Goal: Transaction & Acquisition: Purchase product/service

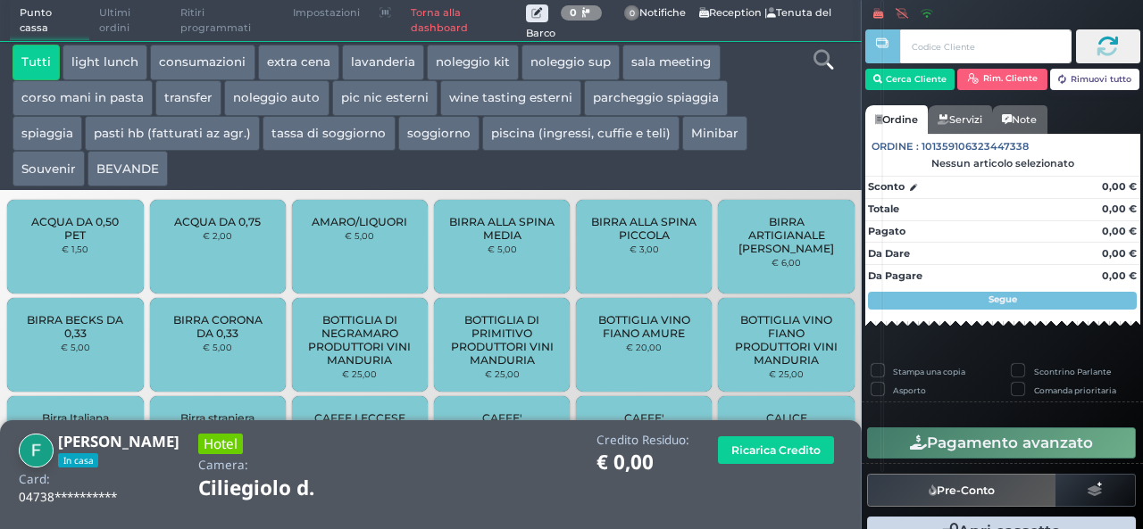
click at [316, 67] on button "extra cena" at bounding box center [298, 63] width 81 height 36
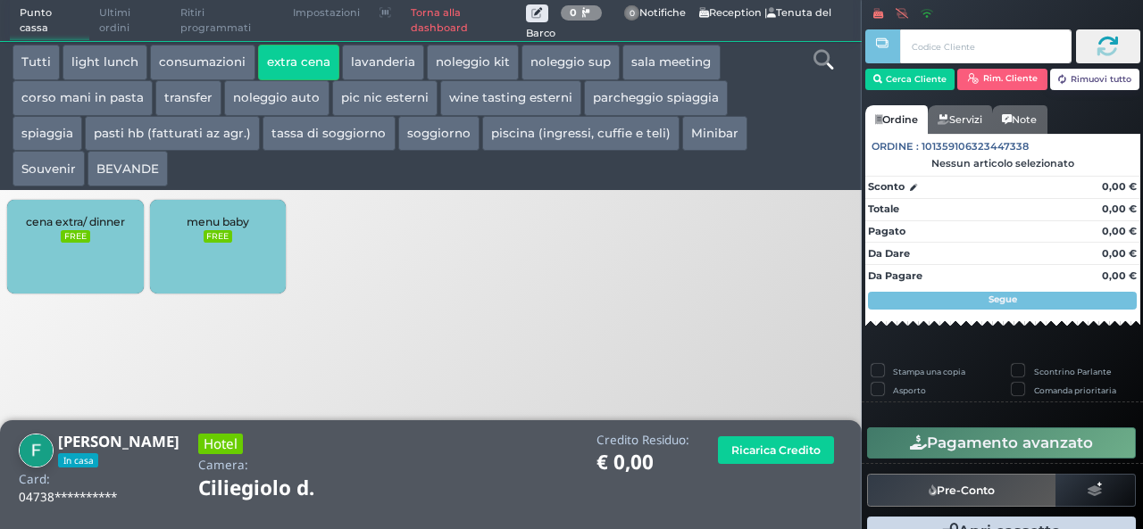
click at [69, 272] on div "cena extra/ dinner FREE" at bounding box center [75, 247] width 136 height 94
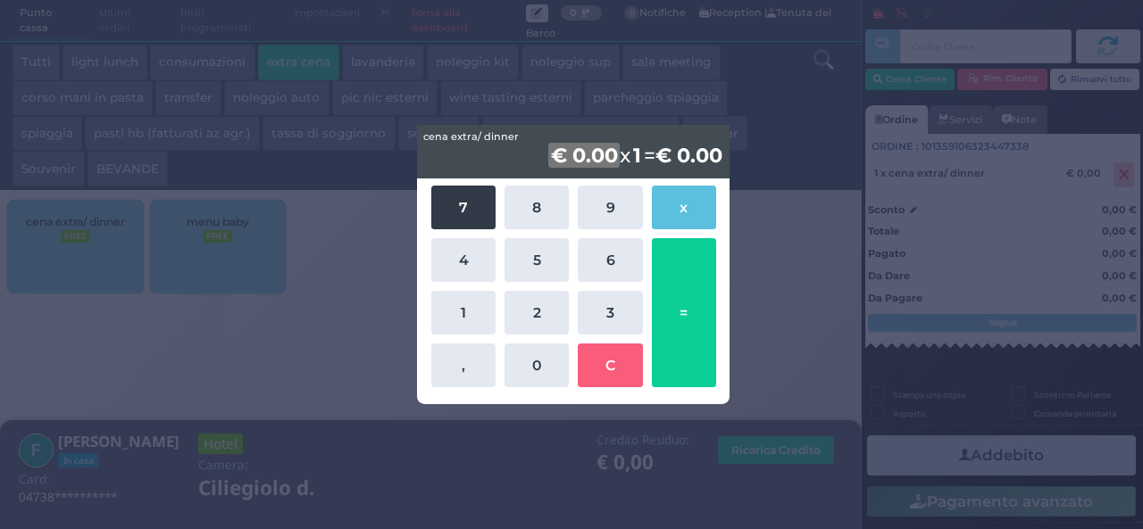
click at [445, 214] on button "7" at bounding box center [463, 208] width 64 height 44
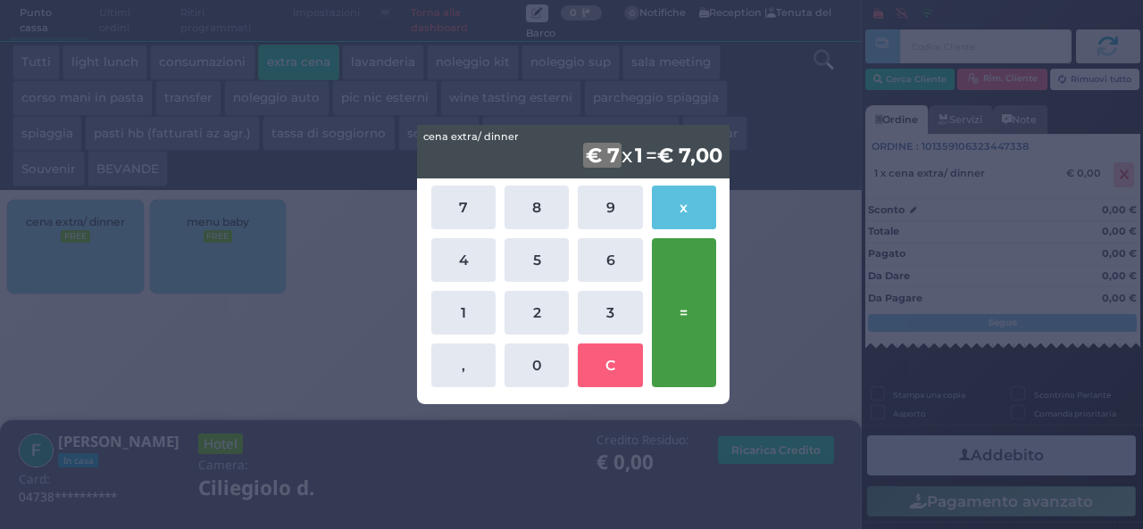
click at [677, 295] on button "=" at bounding box center [684, 312] width 64 height 149
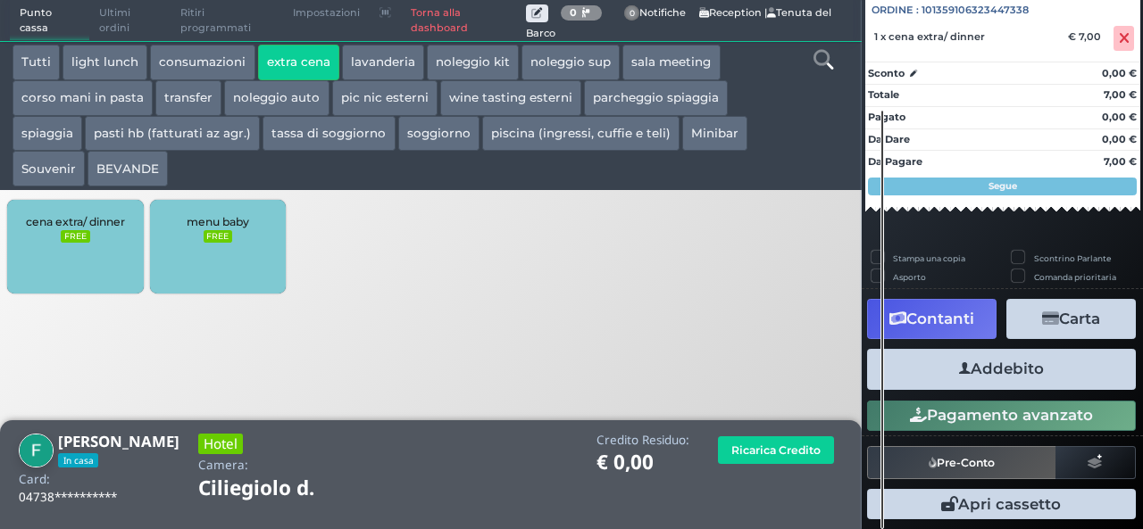
scroll to position [197, 0]
click at [1034, 384] on button "Addebito" at bounding box center [1001, 369] width 269 height 40
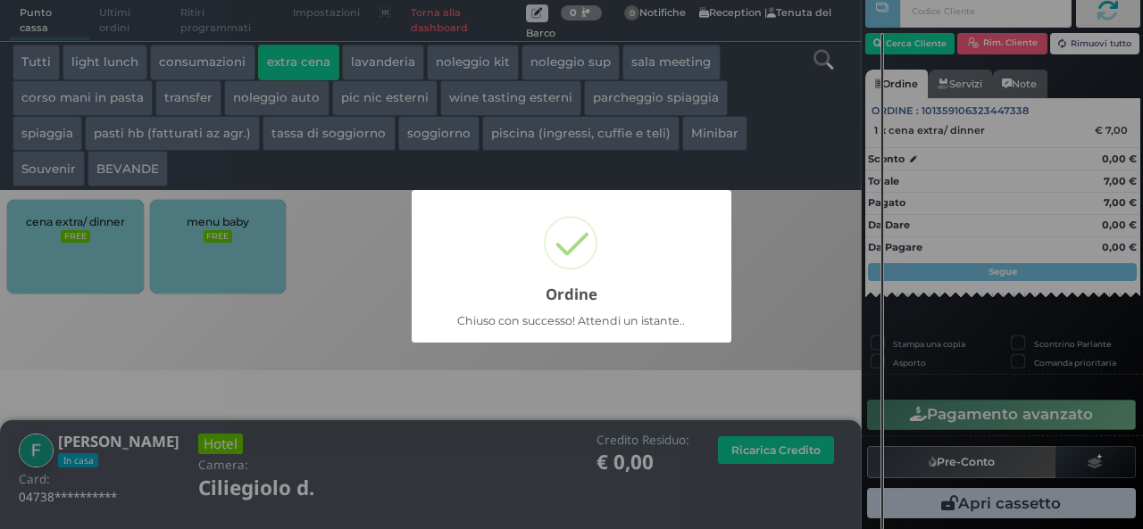
scroll to position [51, 0]
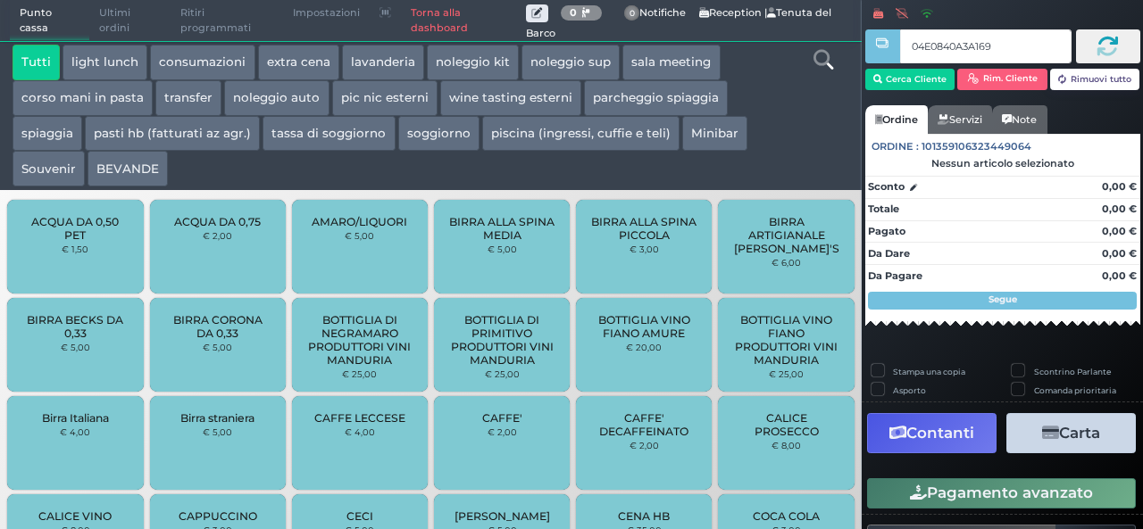
type input "04E0840A3A1694"
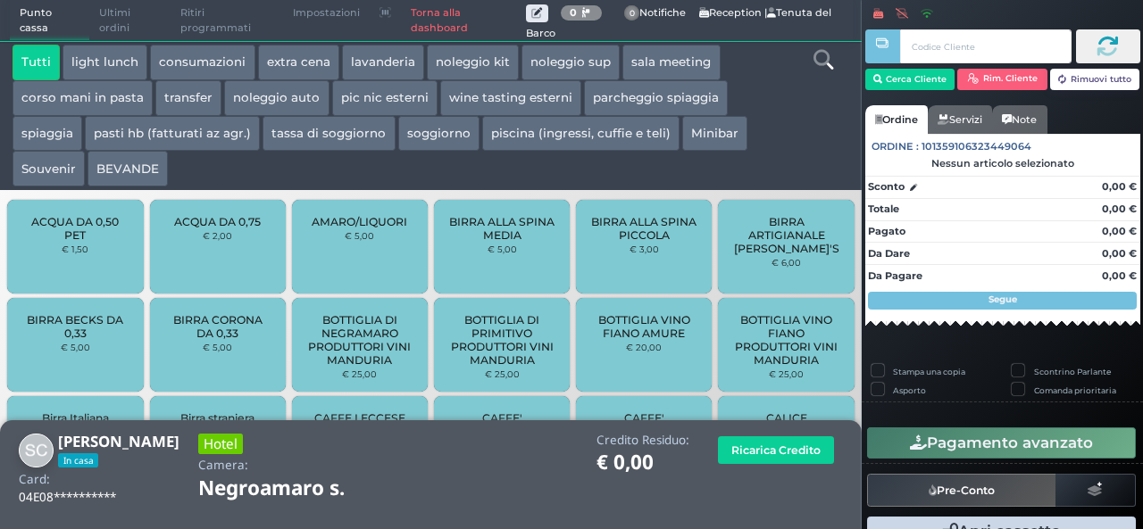
click at [287, 63] on button "extra cena" at bounding box center [298, 63] width 81 height 36
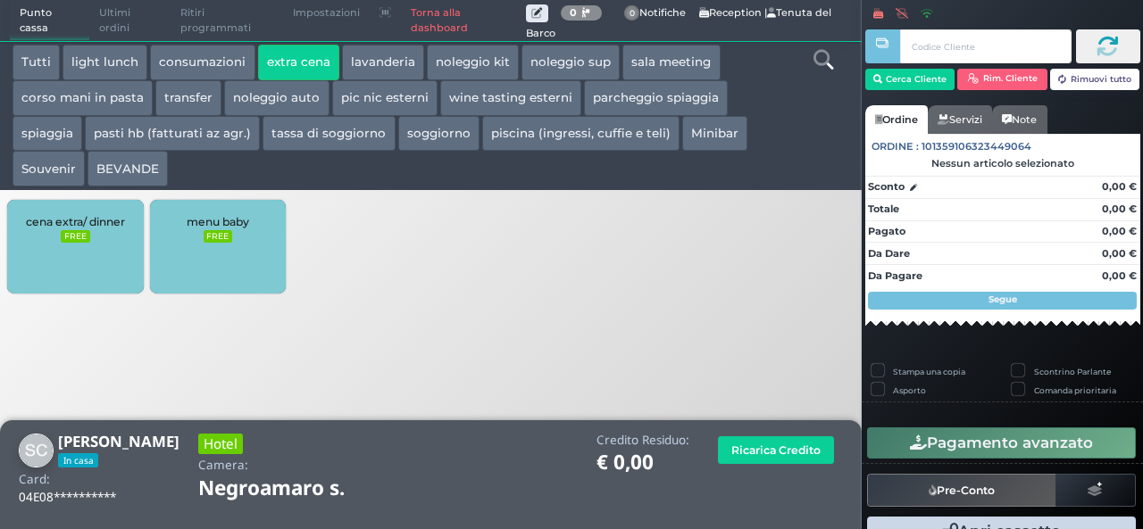
click at [54, 242] on div "cena extra/ dinner FREE" at bounding box center [75, 247] width 136 height 94
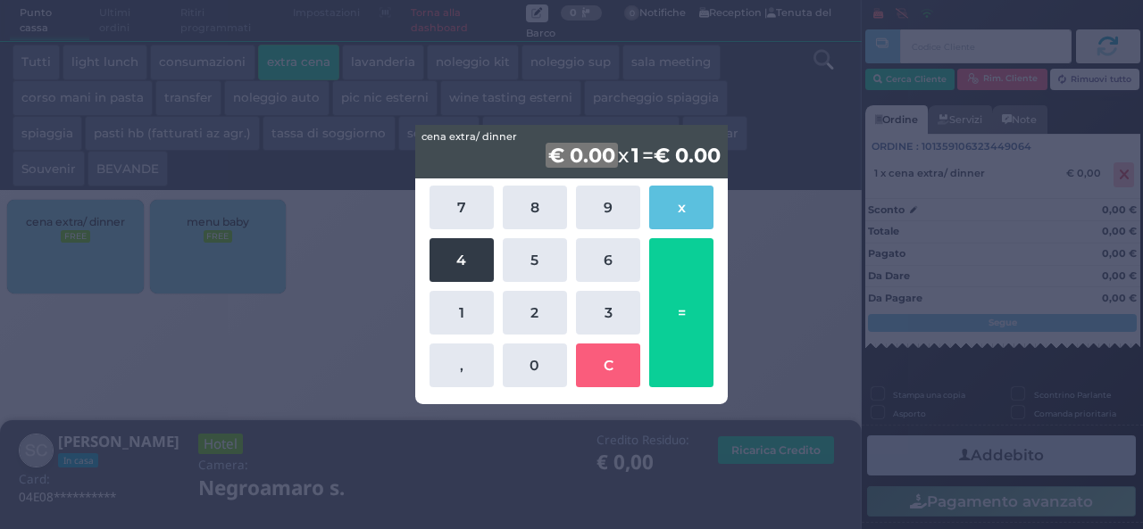
click at [480, 262] on button "4" at bounding box center [461, 260] width 64 height 44
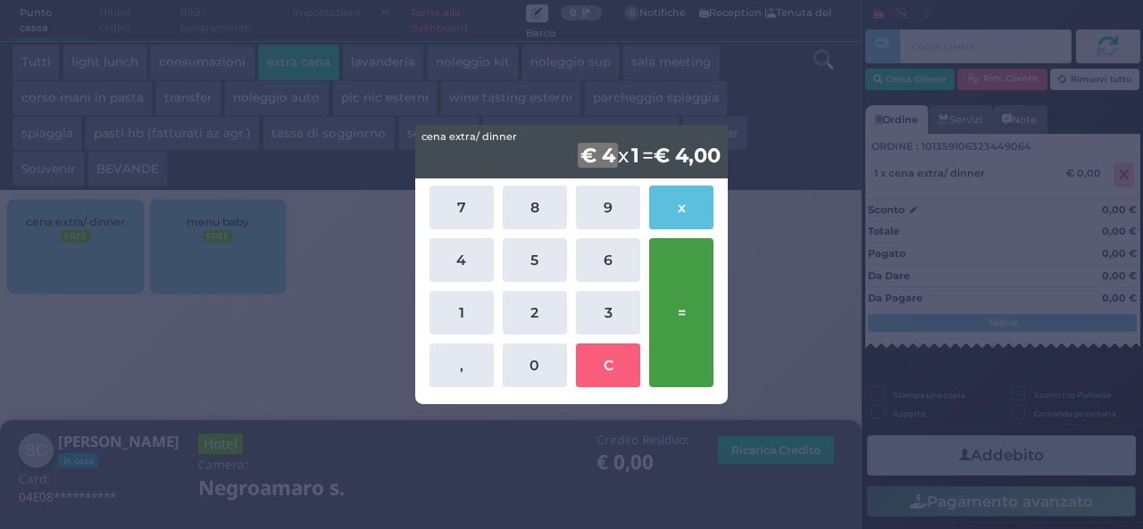
click at [696, 285] on button "=" at bounding box center [681, 312] width 64 height 149
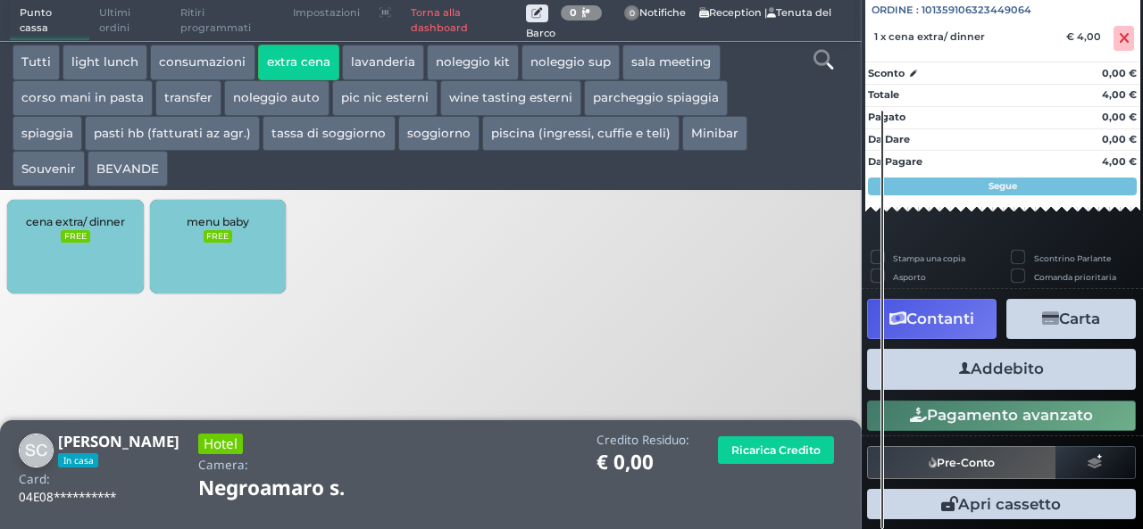
scroll to position [197, 0]
click at [1048, 362] on button "Addebito" at bounding box center [1001, 369] width 269 height 40
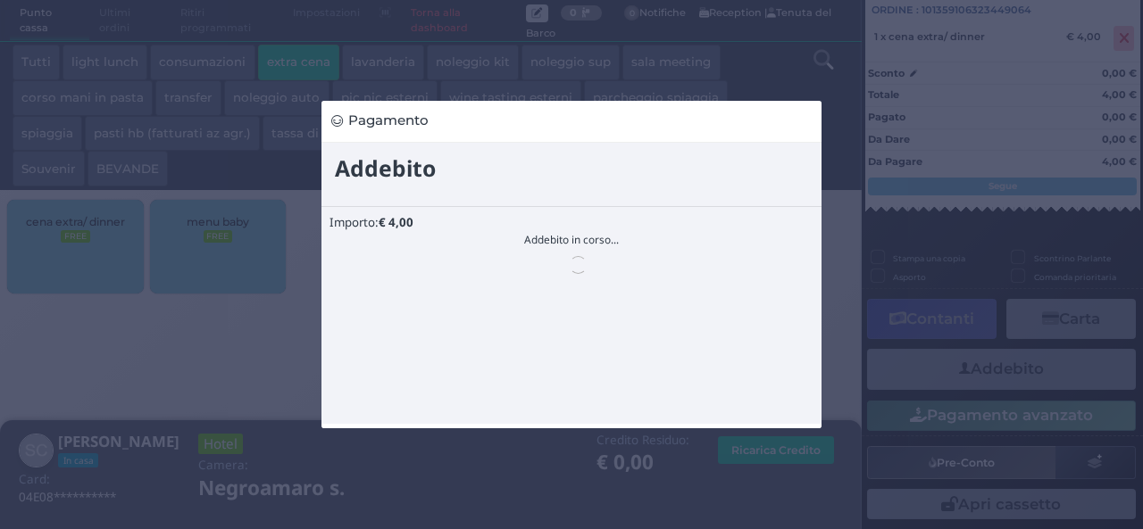
scroll to position [0, 0]
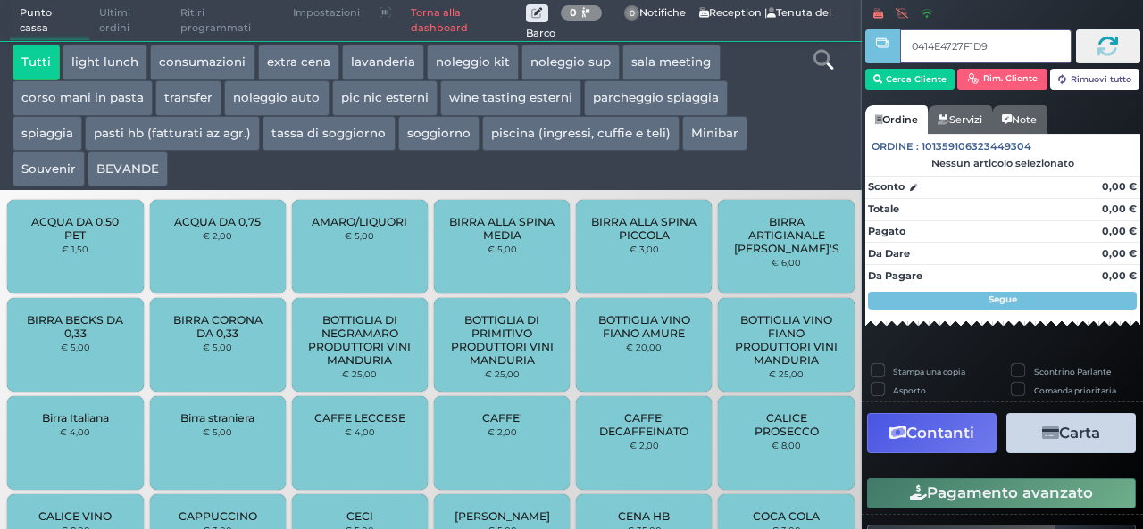
type input "0414E4727F1D90"
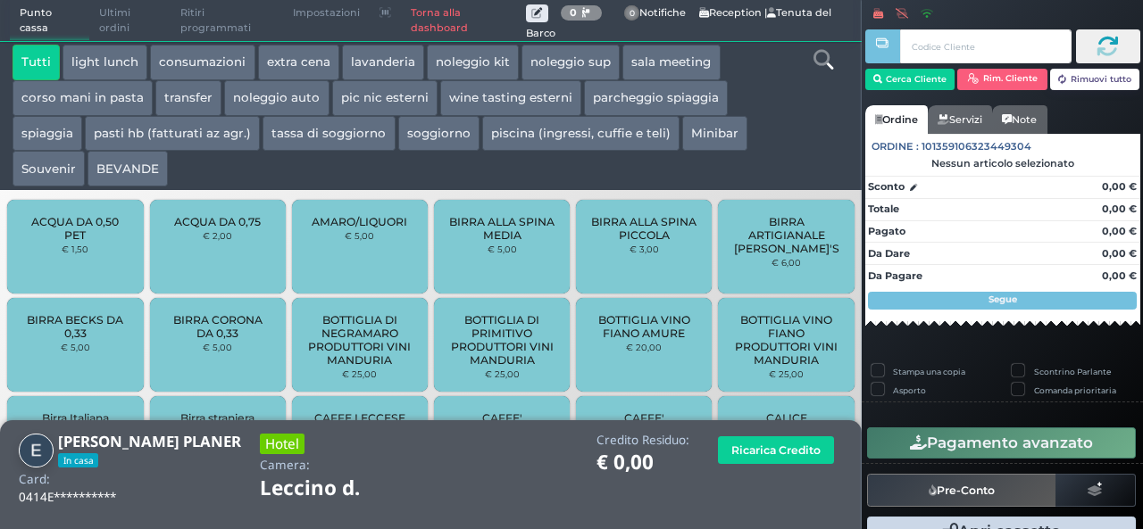
click at [300, 64] on button "extra cena" at bounding box center [298, 63] width 81 height 36
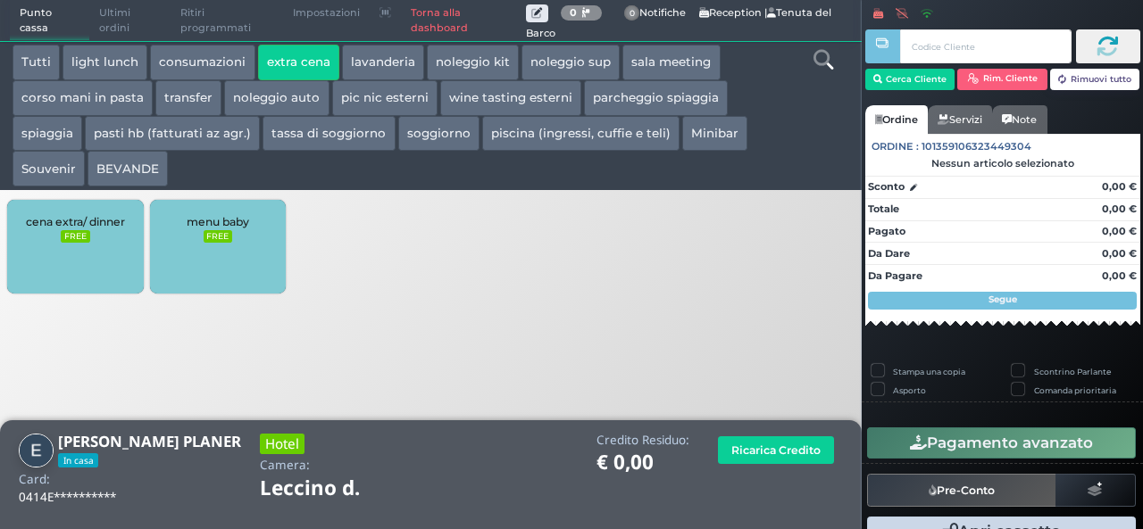
click at [72, 254] on div "cena extra/ dinner FREE" at bounding box center [75, 247] width 136 height 94
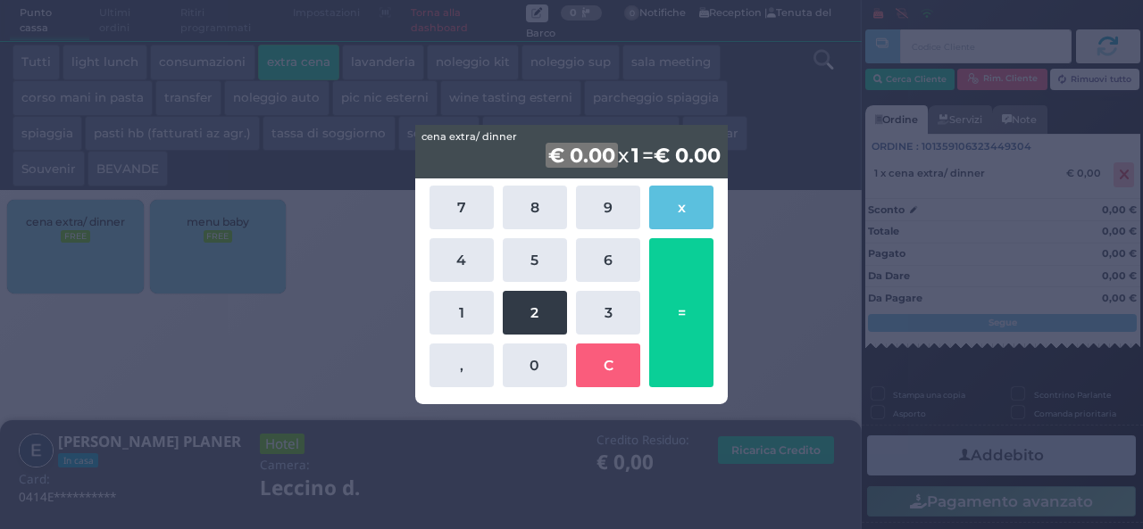
click at [537, 306] on button "2" at bounding box center [535, 313] width 64 height 44
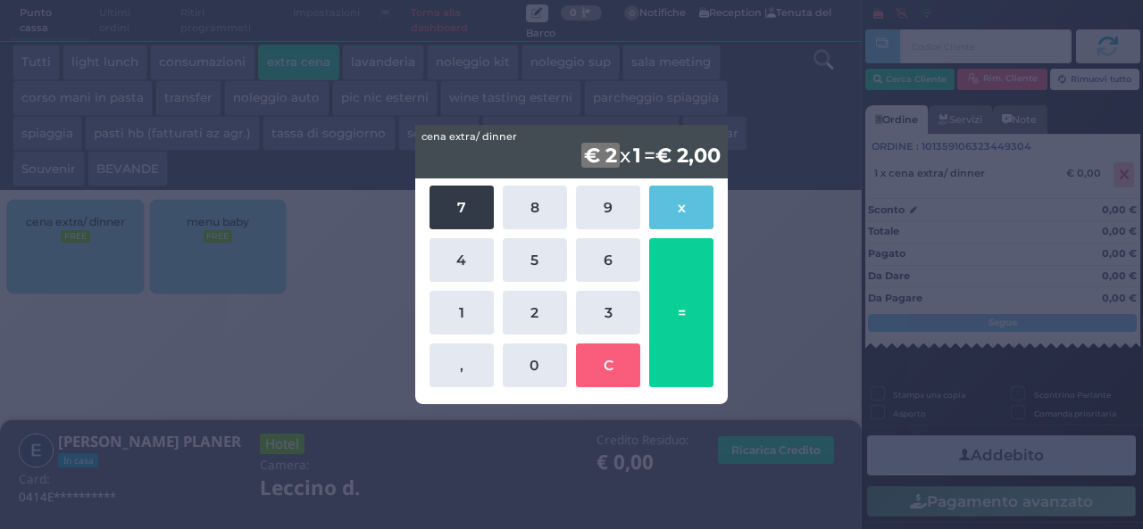
click at [462, 195] on button "7" at bounding box center [461, 208] width 64 height 44
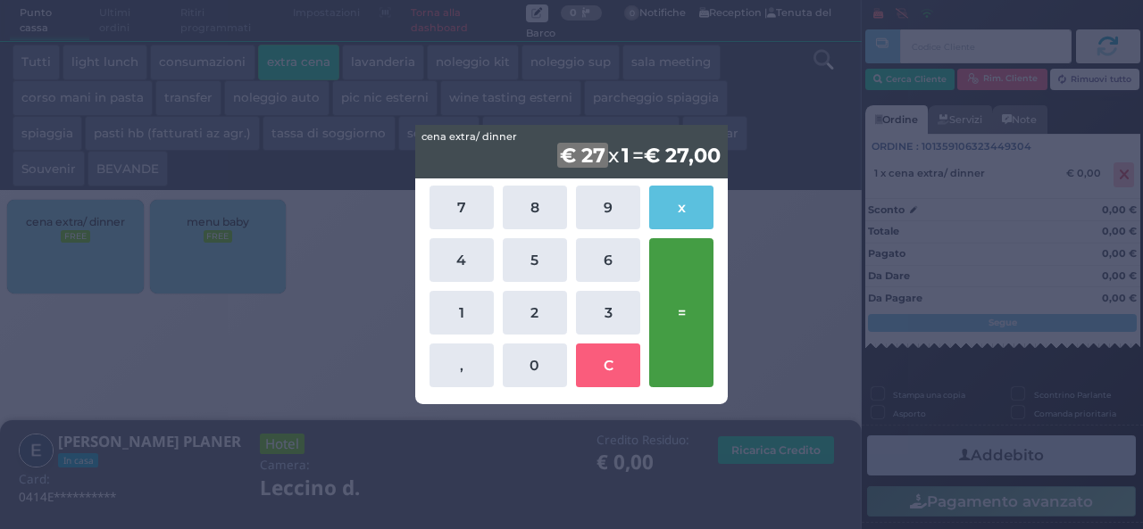
click at [691, 315] on button "=" at bounding box center [681, 312] width 64 height 149
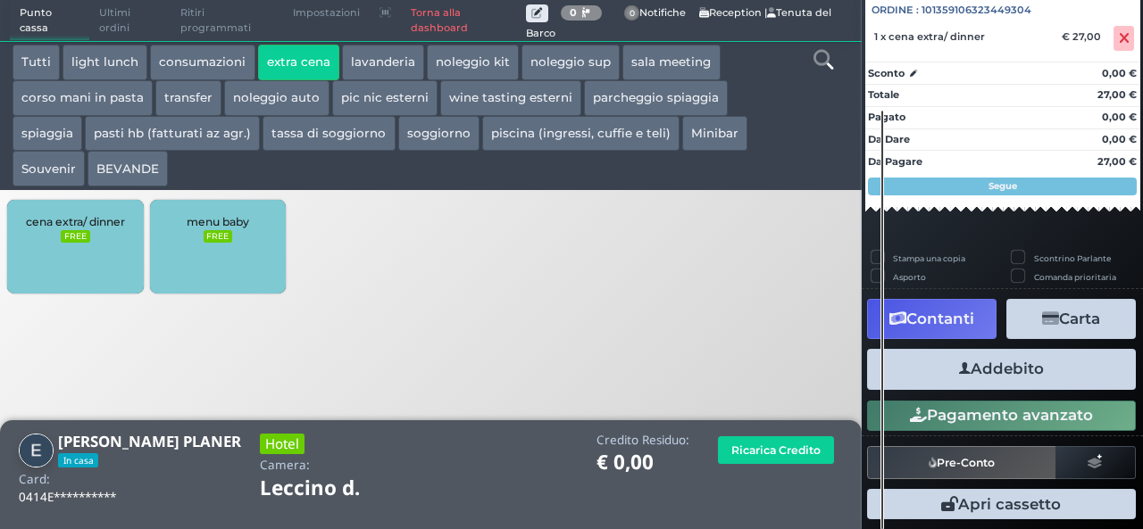
scroll to position [197, 0]
click at [987, 369] on button "Addebito" at bounding box center [1001, 369] width 269 height 40
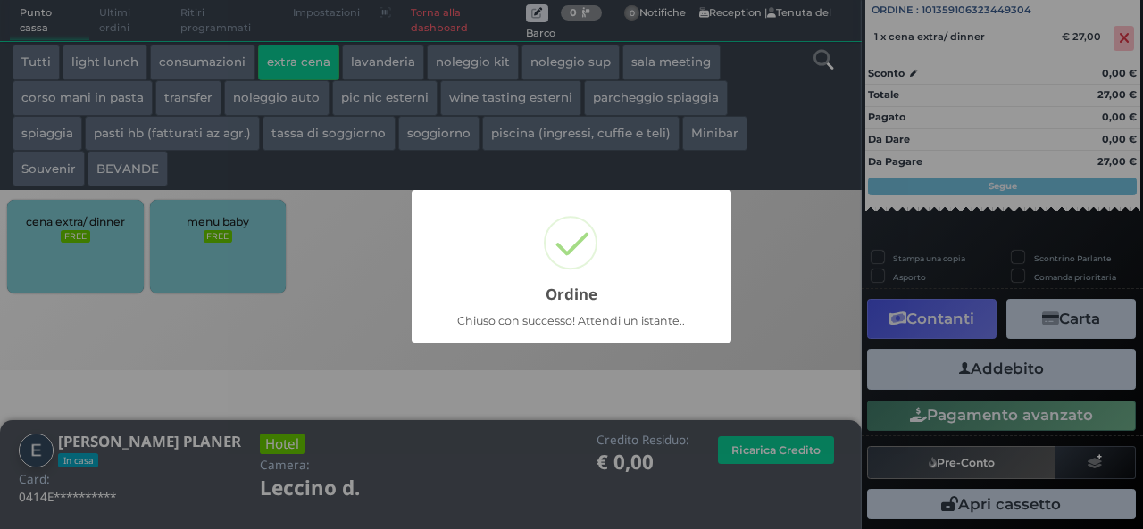
scroll to position [51, 0]
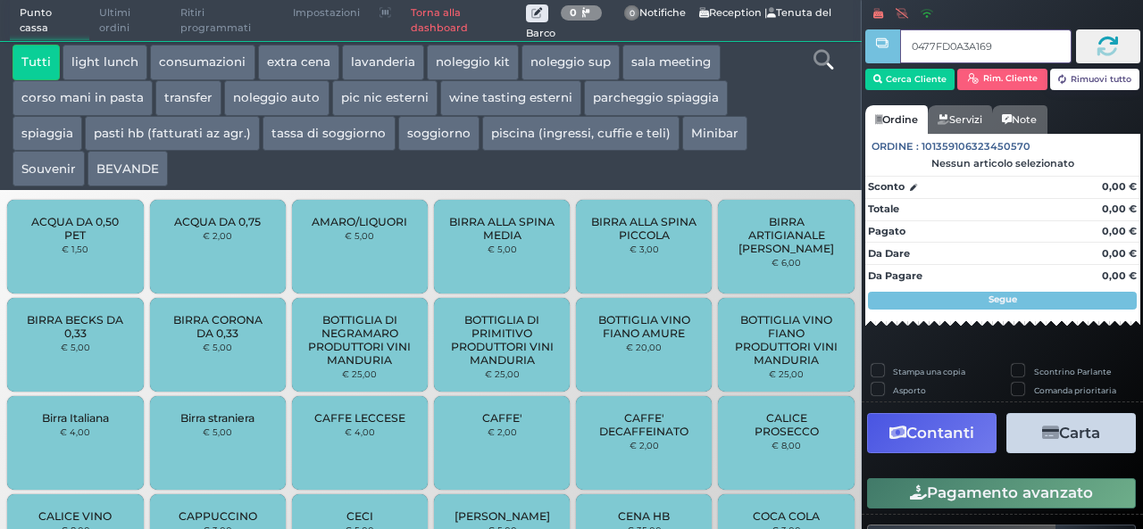
type input "0477FD0A3A1691"
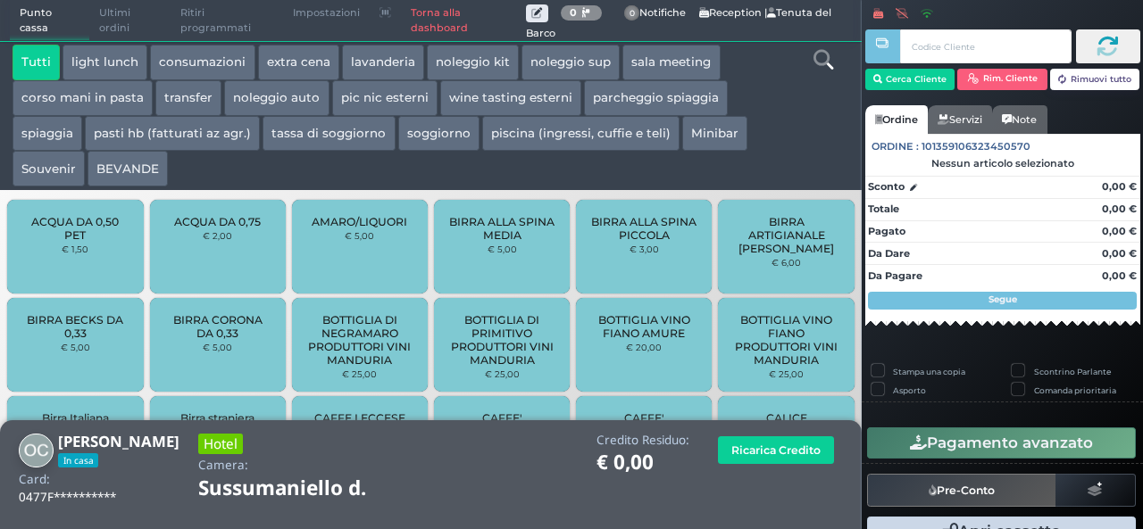
click at [273, 69] on button "extra cena" at bounding box center [298, 63] width 81 height 36
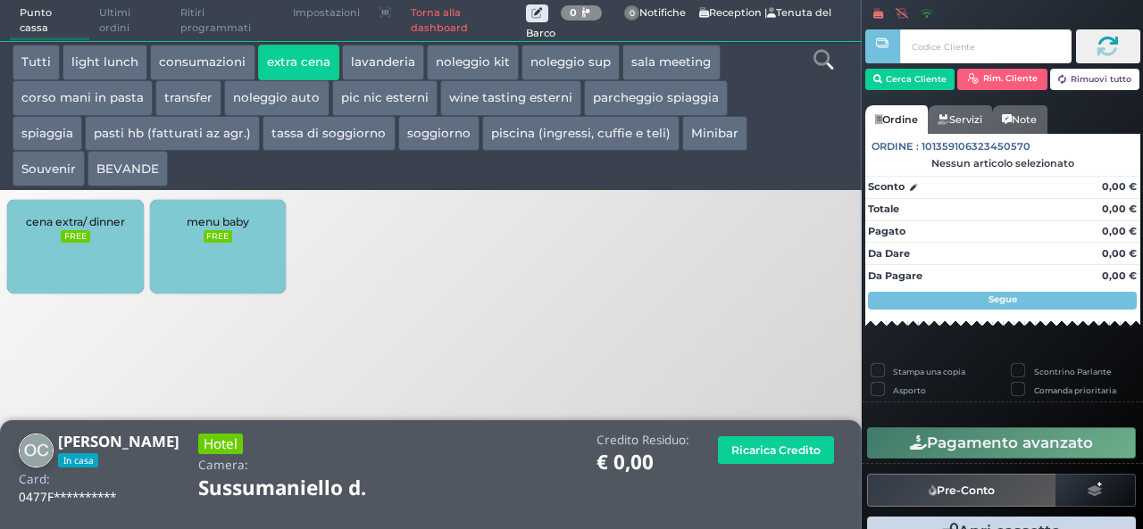
click at [62, 265] on div "cena extra/ dinner FREE" at bounding box center [75, 247] width 136 height 94
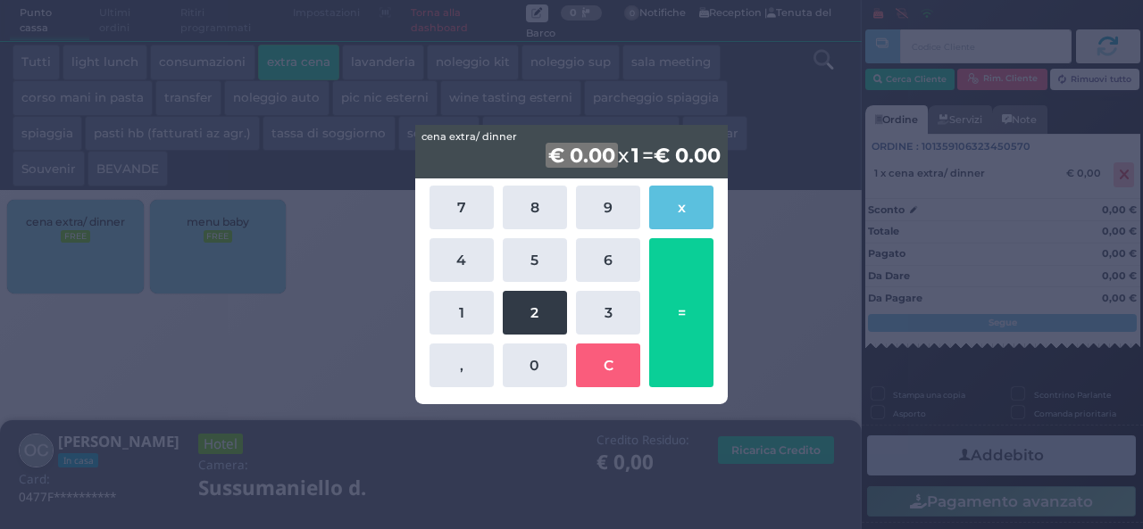
click at [537, 324] on button "2" at bounding box center [535, 313] width 64 height 44
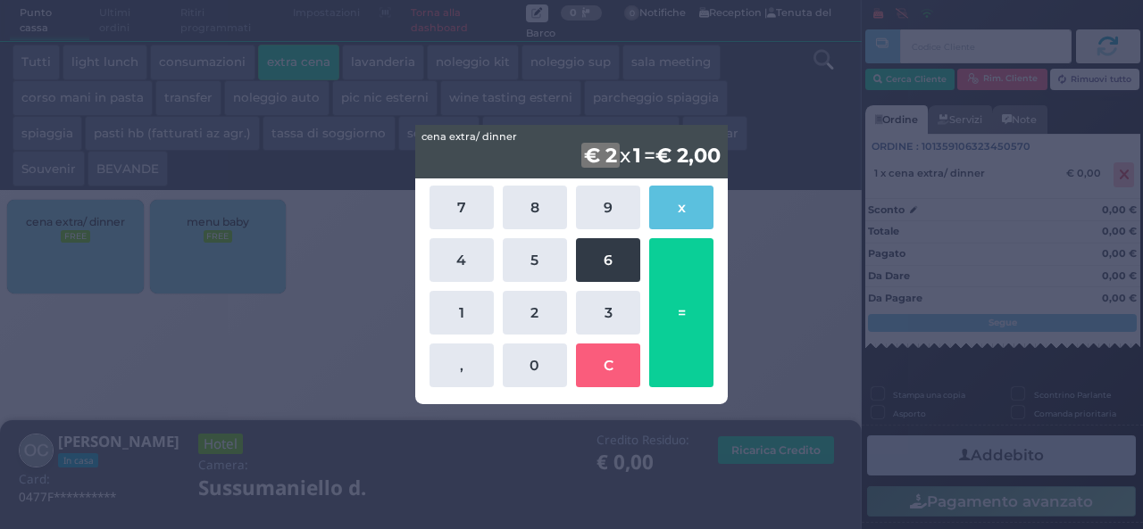
click at [611, 265] on button "6" at bounding box center [608, 260] width 64 height 44
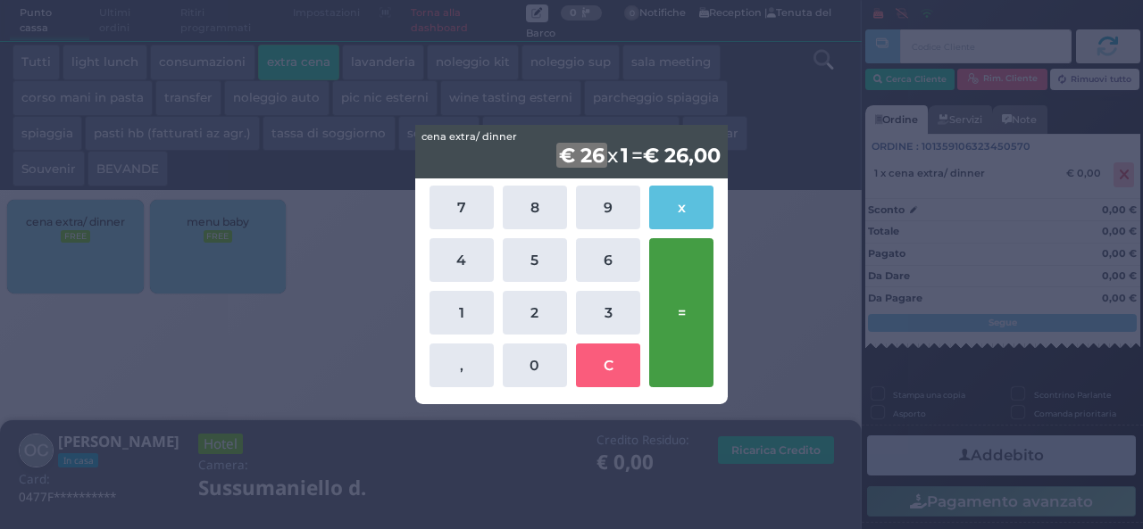
click at [682, 317] on button "=" at bounding box center [681, 312] width 64 height 149
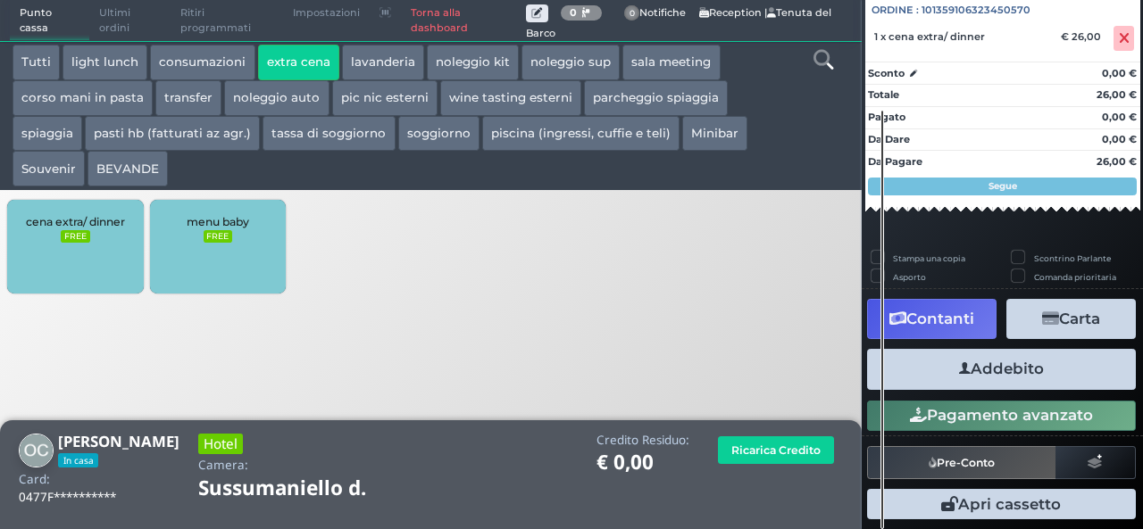
scroll to position [197, 0]
click at [989, 365] on button "Addebito" at bounding box center [1001, 369] width 269 height 40
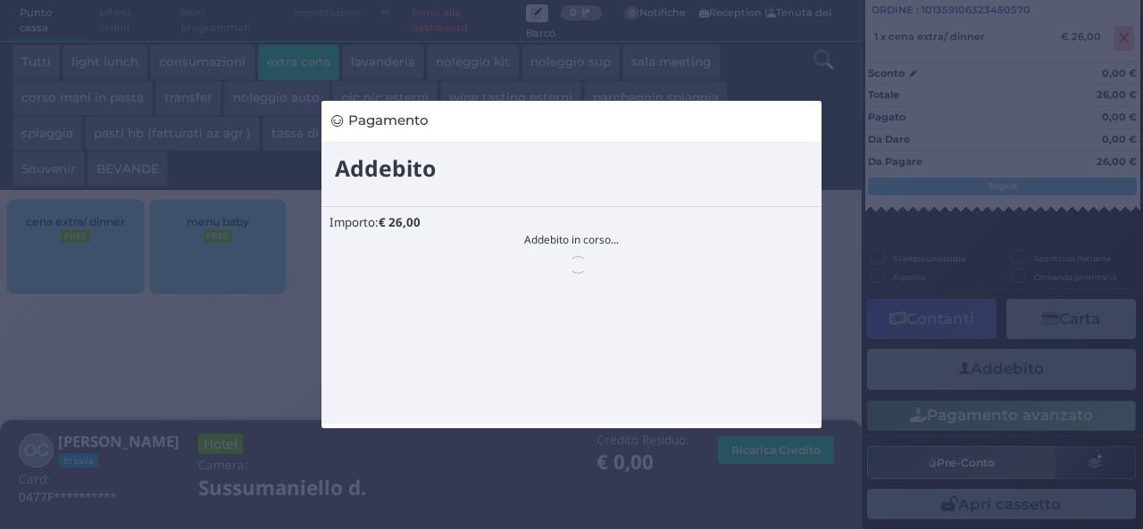
scroll to position [0, 0]
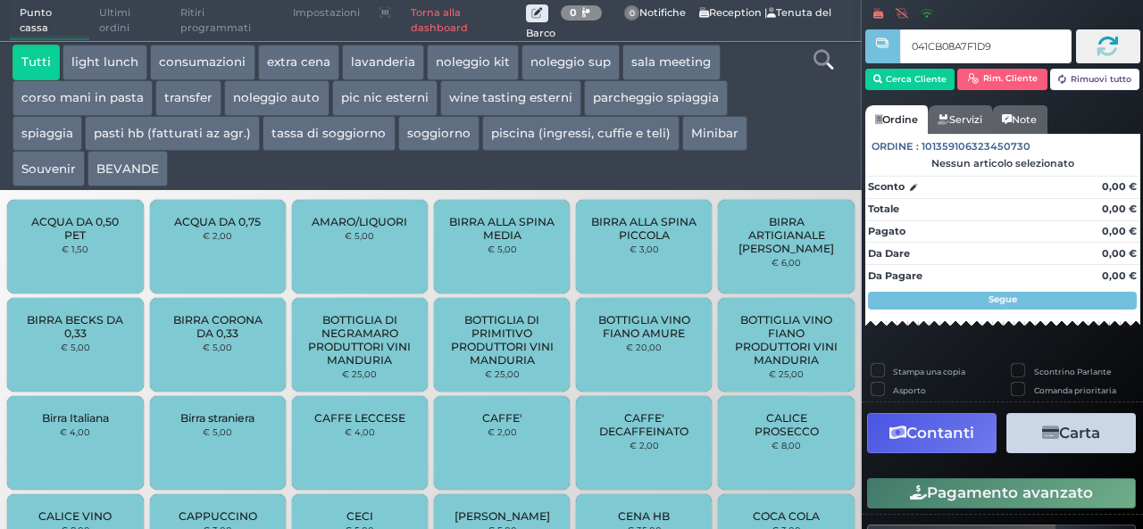
type input "041CB08A7F1D91"
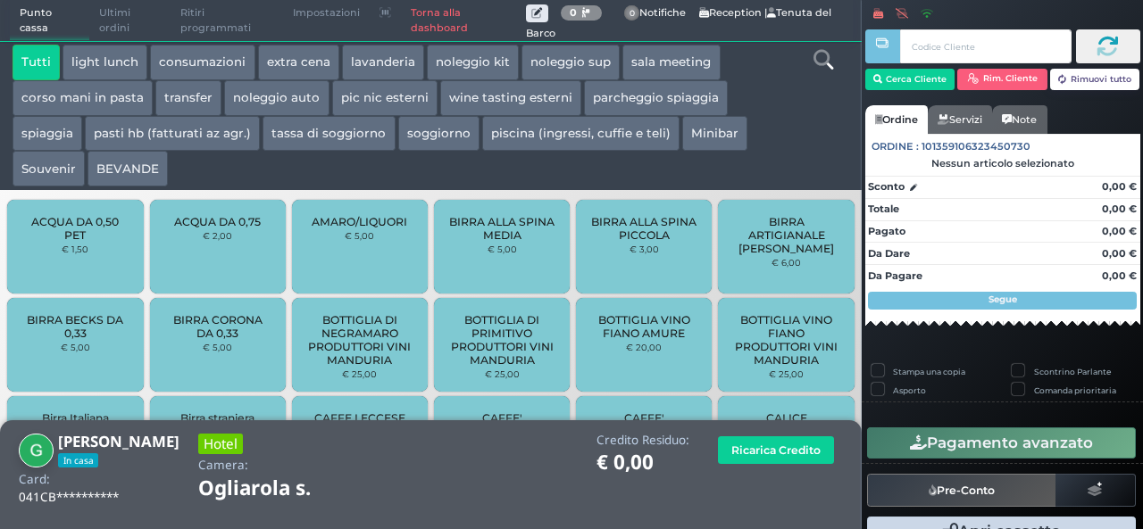
click at [295, 65] on button "extra cena" at bounding box center [298, 63] width 81 height 36
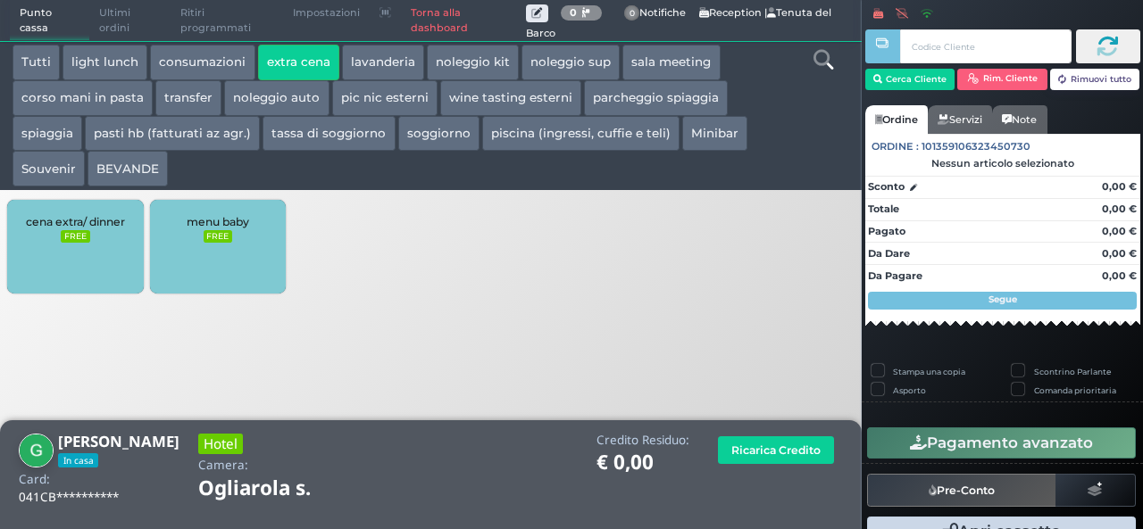
click at [125, 240] on div "cena extra/ dinner FREE" at bounding box center [75, 247] width 136 height 94
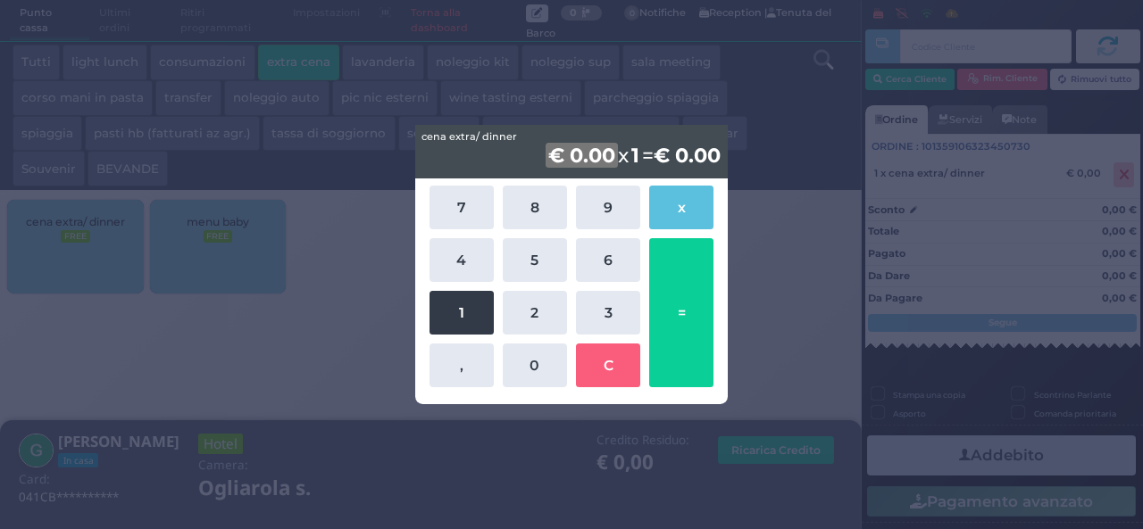
click at [470, 310] on button "1" at bounding box center [461, 313] width 64 height 44
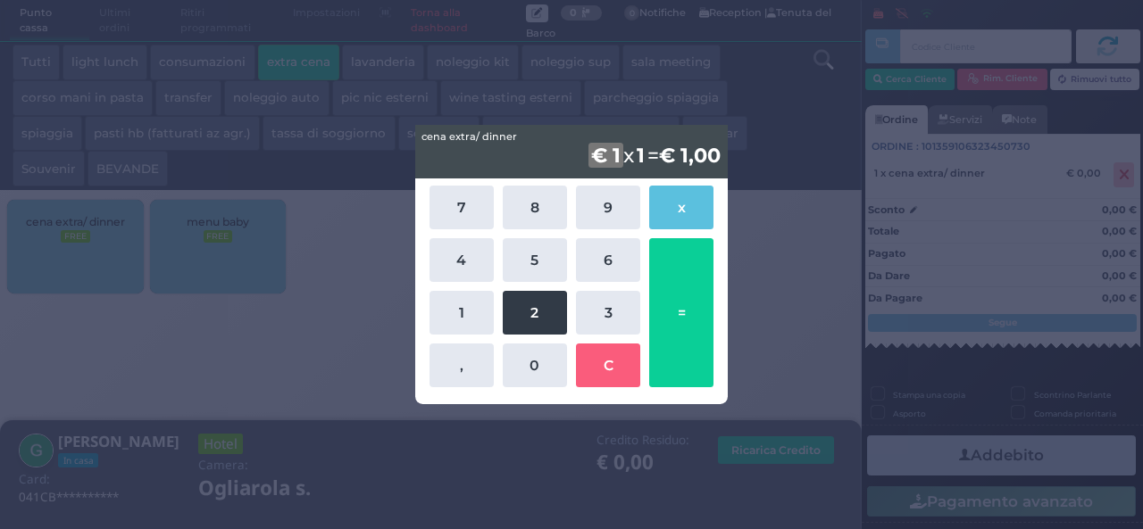
click at [514, 310] on button "2" at bounding box center [535, 313] width 64 height 44
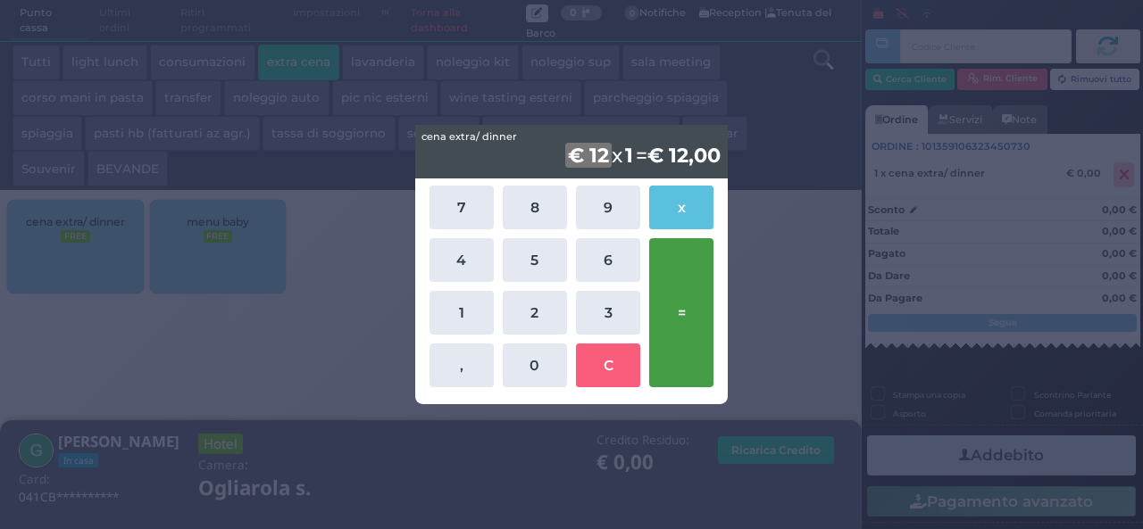
click at [683, 278] on button "=" at bounding box center [681, 312] width 64 height 149
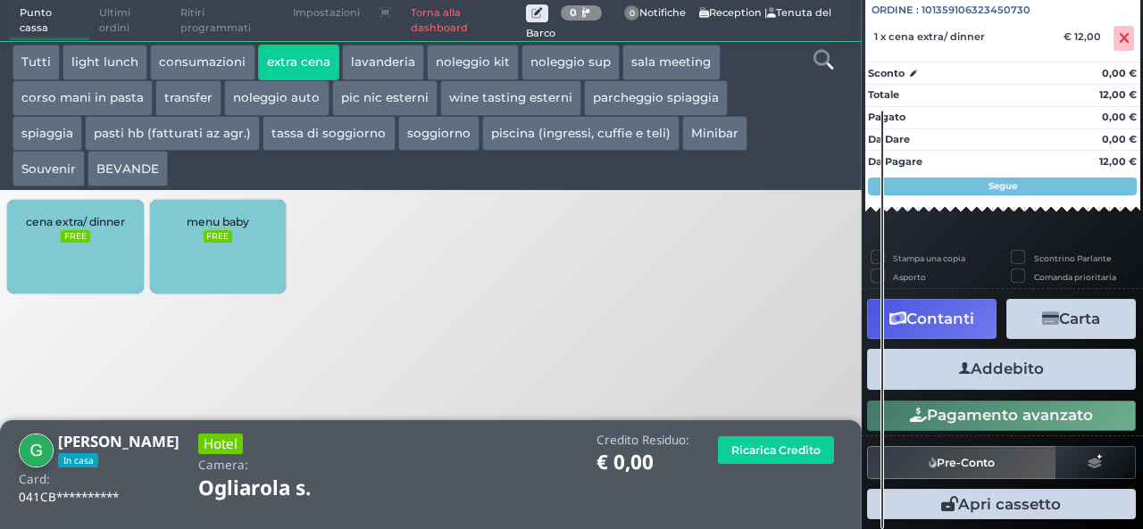
scroll to position [197, 0]
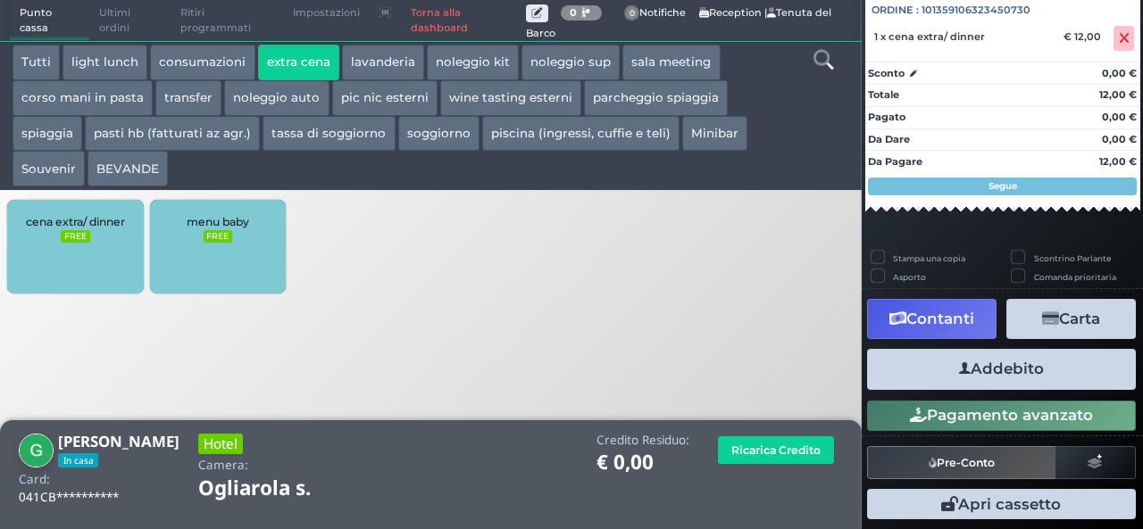
click at [1022, 376] on button "Addebito" at bounding box center [1001, 369] width 269 height 40
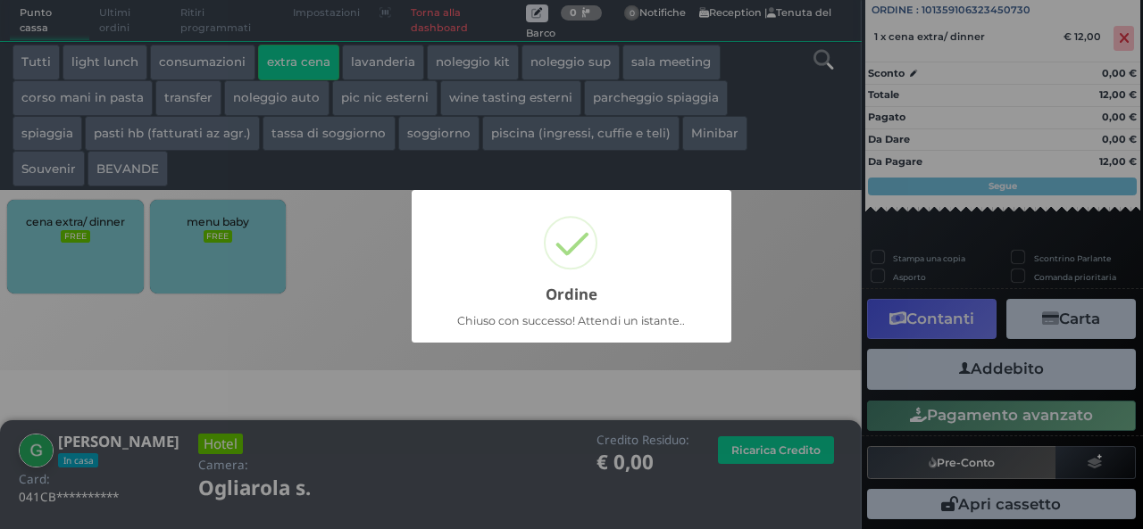
scroll to position [51, 0]
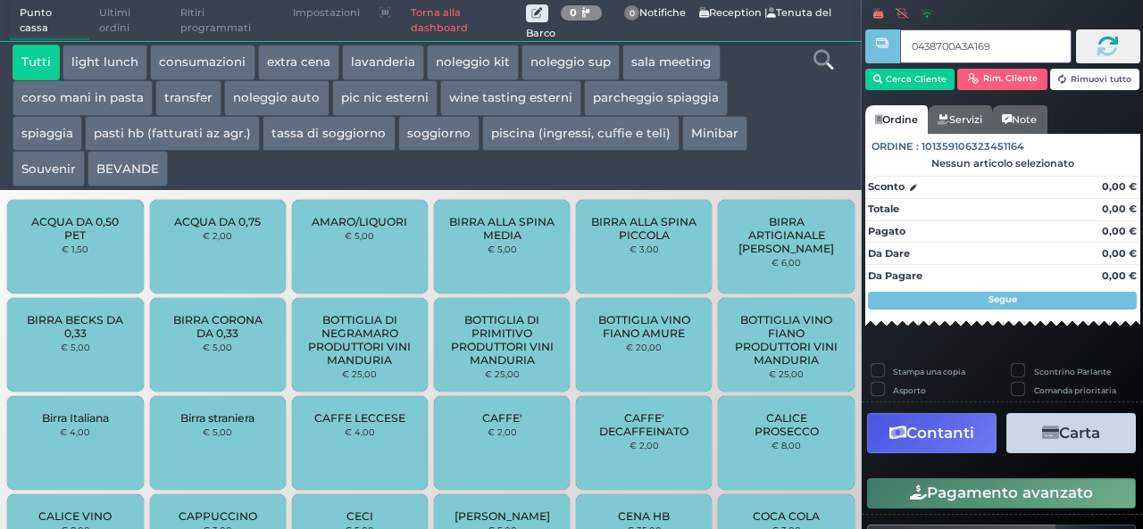
type input "0438700A3A1691"
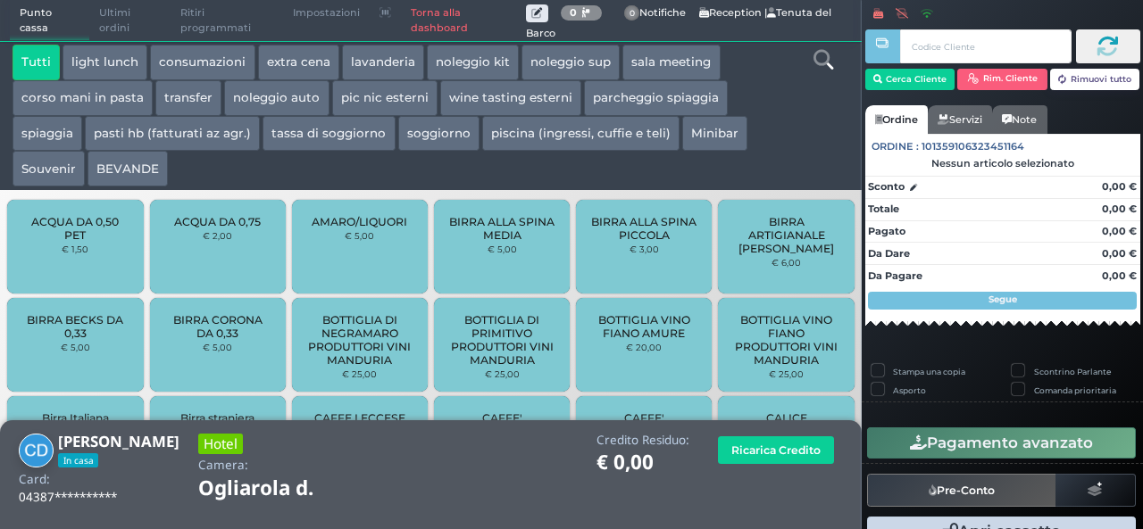
click at [303, 51] on button "extra cena" at bounding box center [298, 63] width 81 height 36
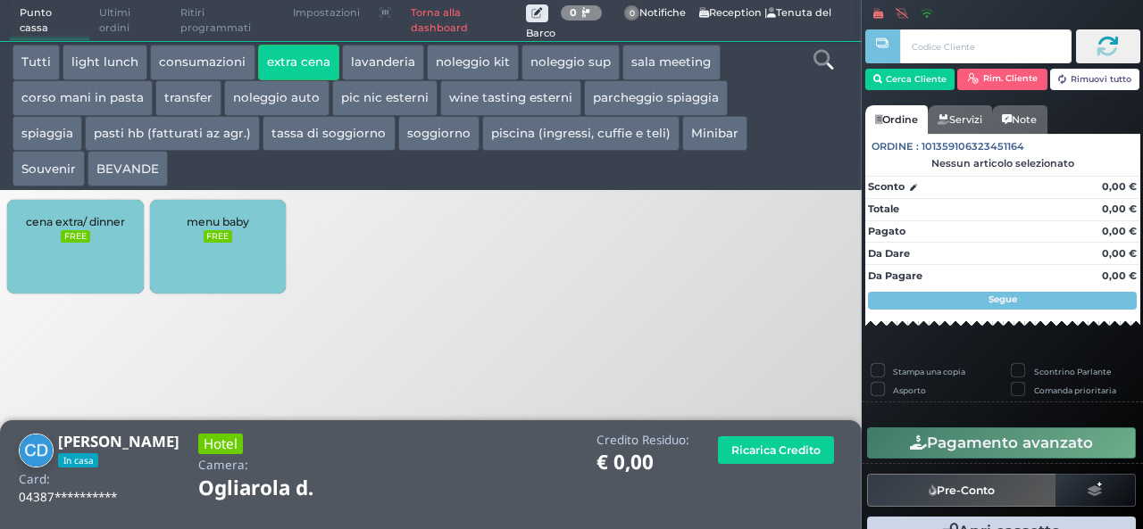
click at [78, 250] on div "cena extra/ dinner FREE" at bounding box center [75, 247] width 136 height 94
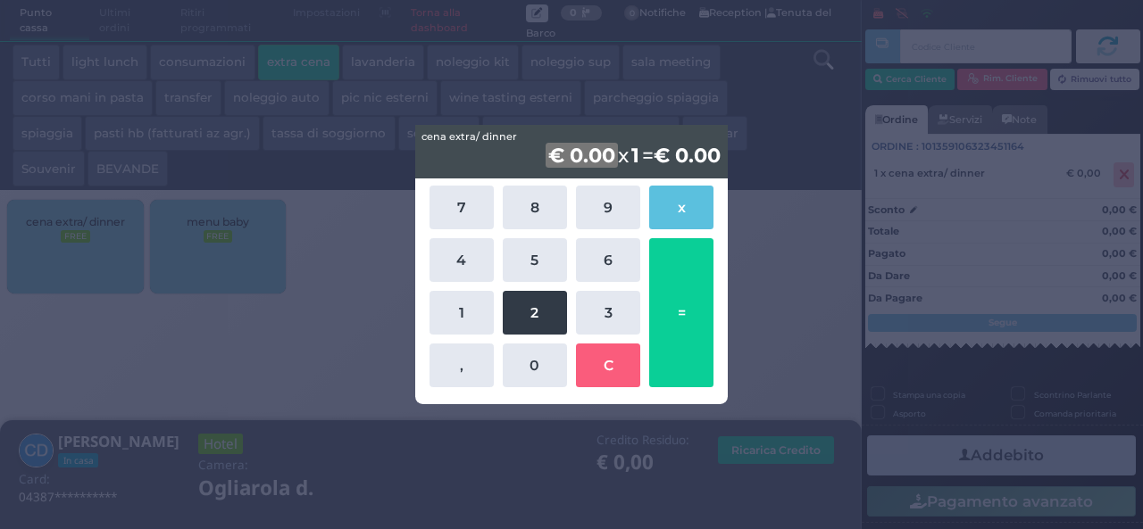
click at [526, 317] on button "2" at bounding box center [535, 313] width 64 height 44
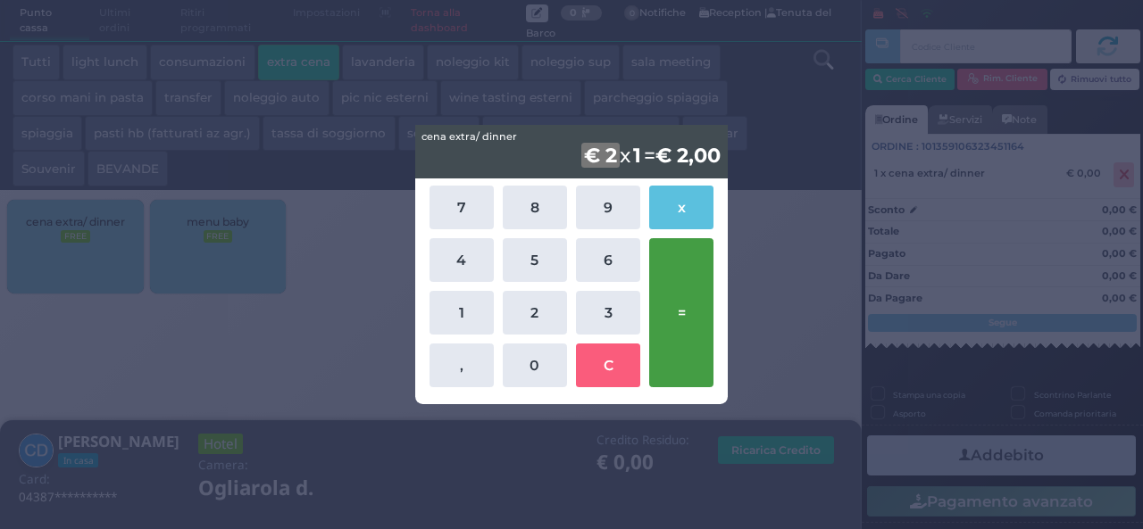
click at [686, 324] on button "=" at bounding box center [681, 312] width 64 height 149
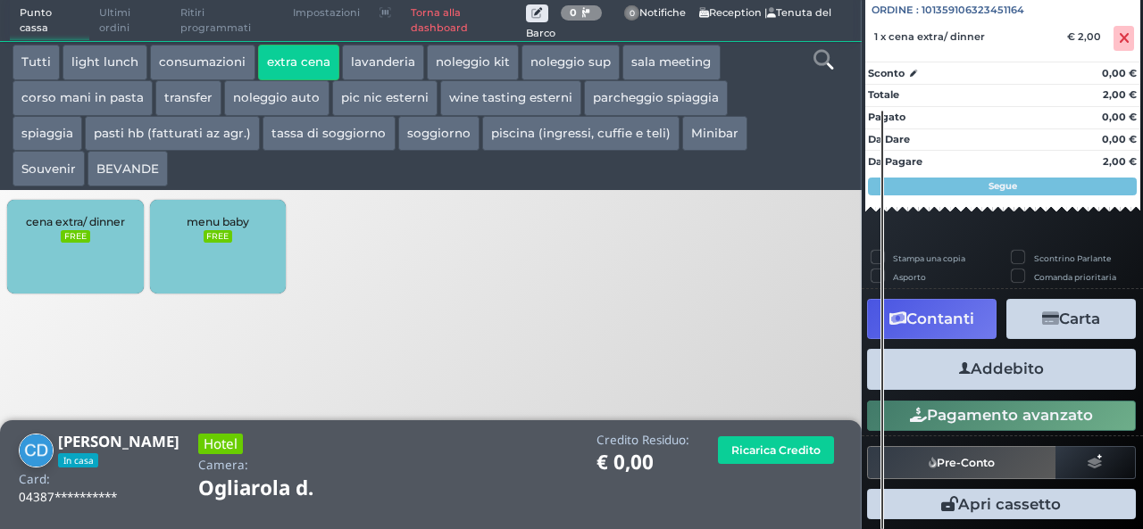
scroll to position [197, 0]
click at [1013, 366] on button "Addebito" at bounding box center [1001, 369] width 269 height 40
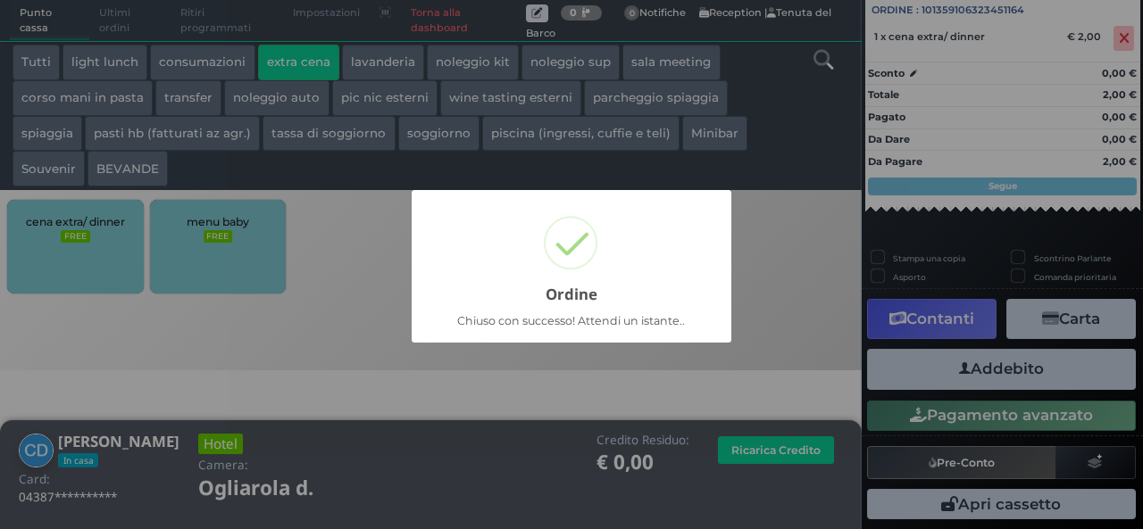
scroll to position [51, 0]
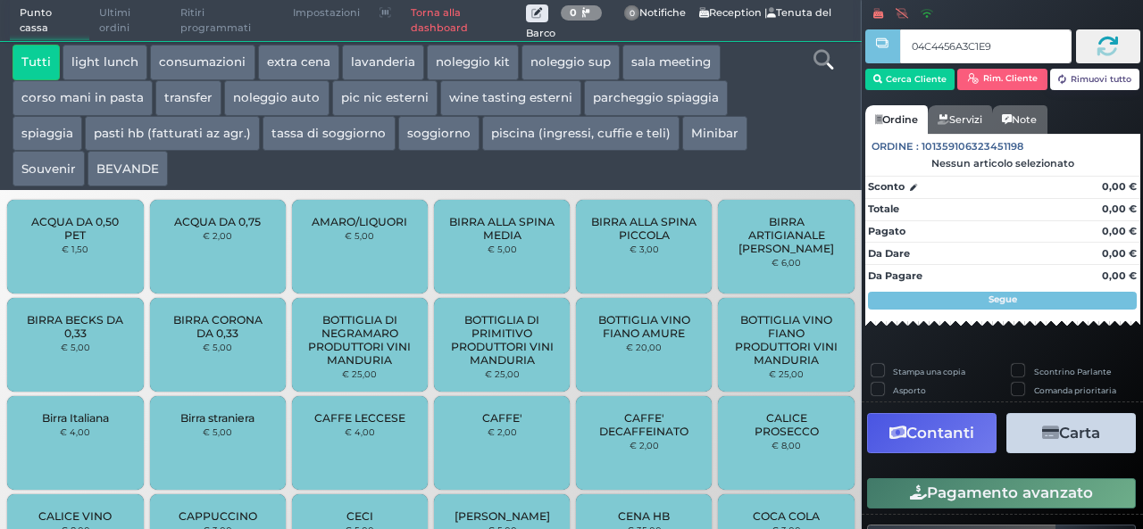
type input "04C4456A3C1E90"
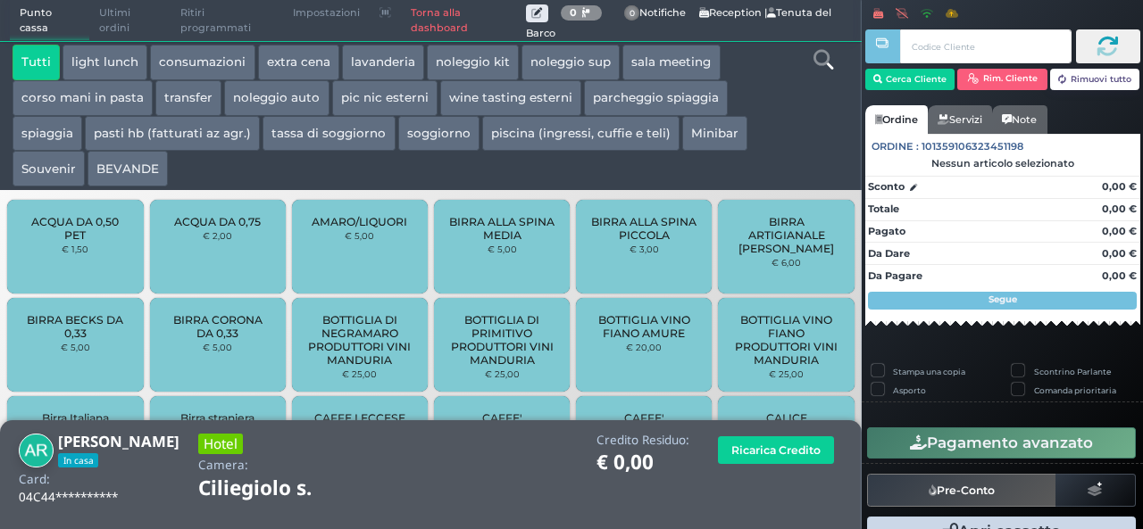
click at [310, 56] on button "extra cena" at bounding box center [298, 63] width 81 height 36
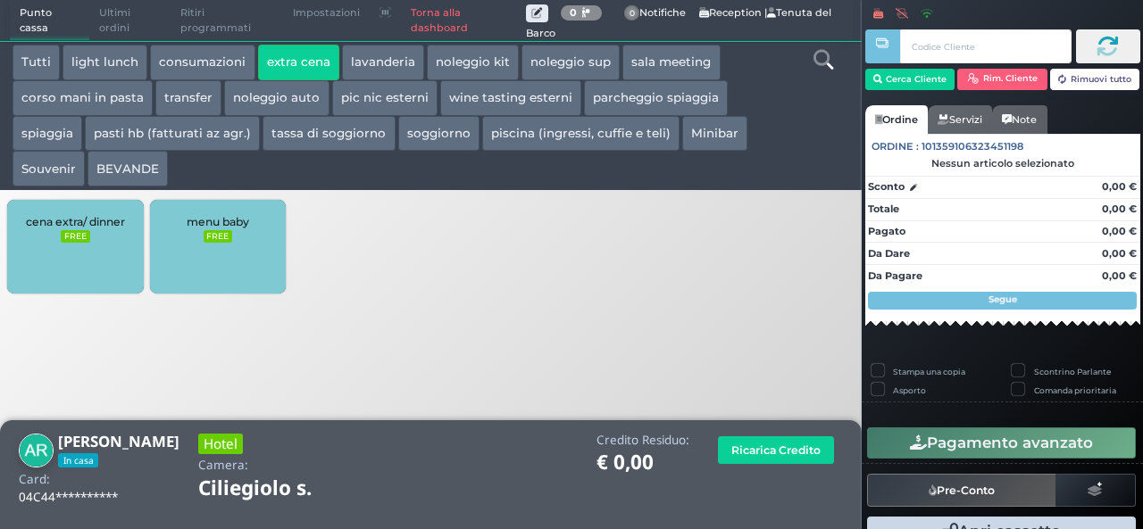
click at [83, 233] on small "FREE" at bounding box center [75, 236] width 29 height 12
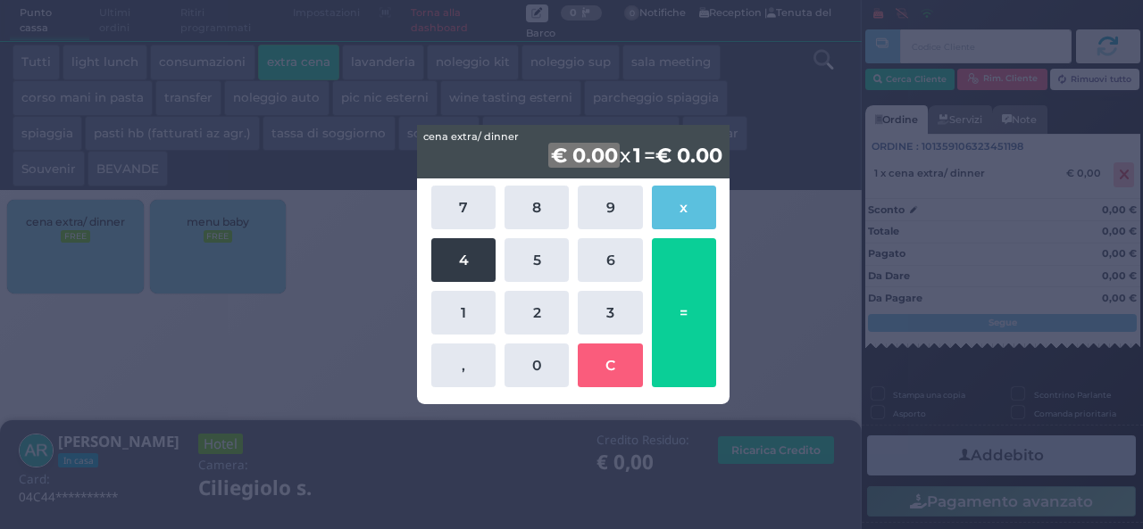
click at [488, 268] on button "4" at bounding box center [463, 260] width 64 height 44
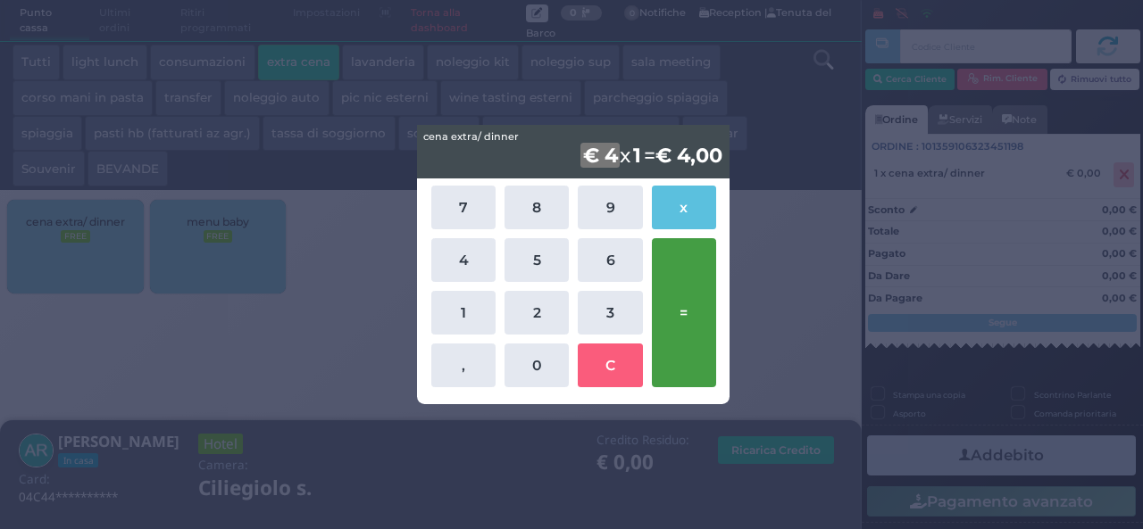
click at [703, 321] on button "=" at bounding box center [684, 312] width 64 height 149
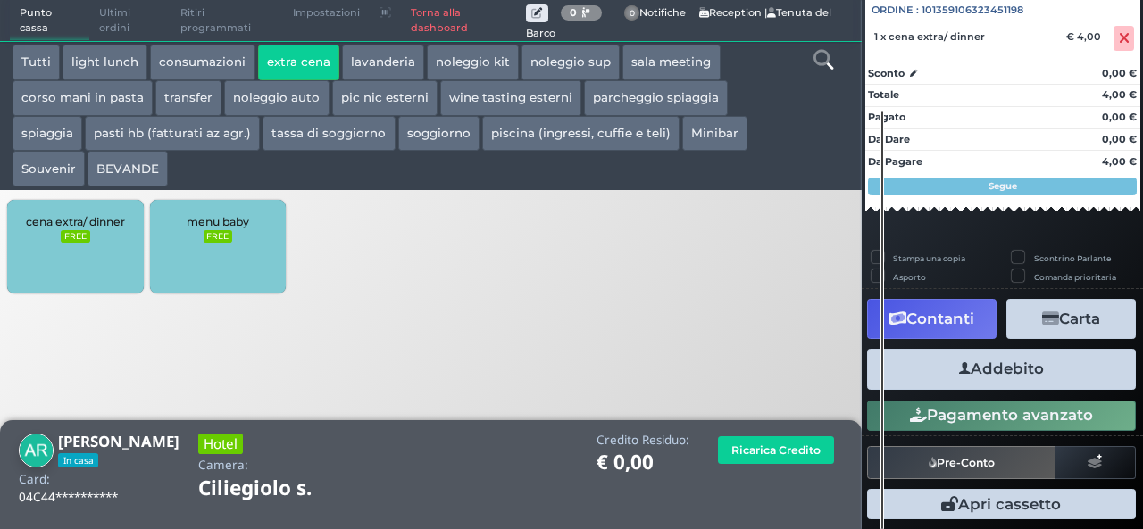
scroll to position [197, 0]
click at [1016, 381] on button "Addebito" at bounding box center [1001, 369] width 269 height 40
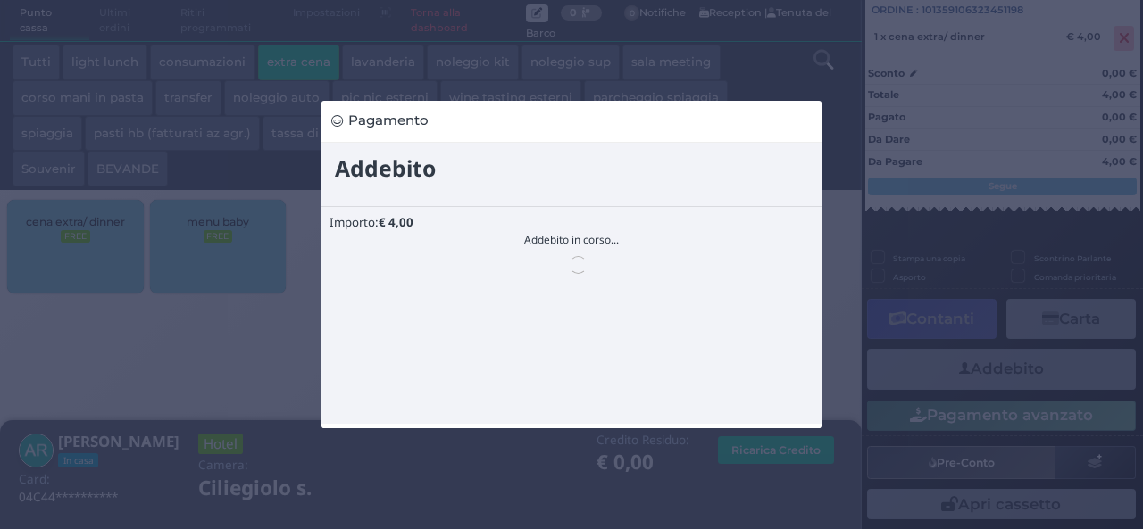
scroll to position [0, 0]
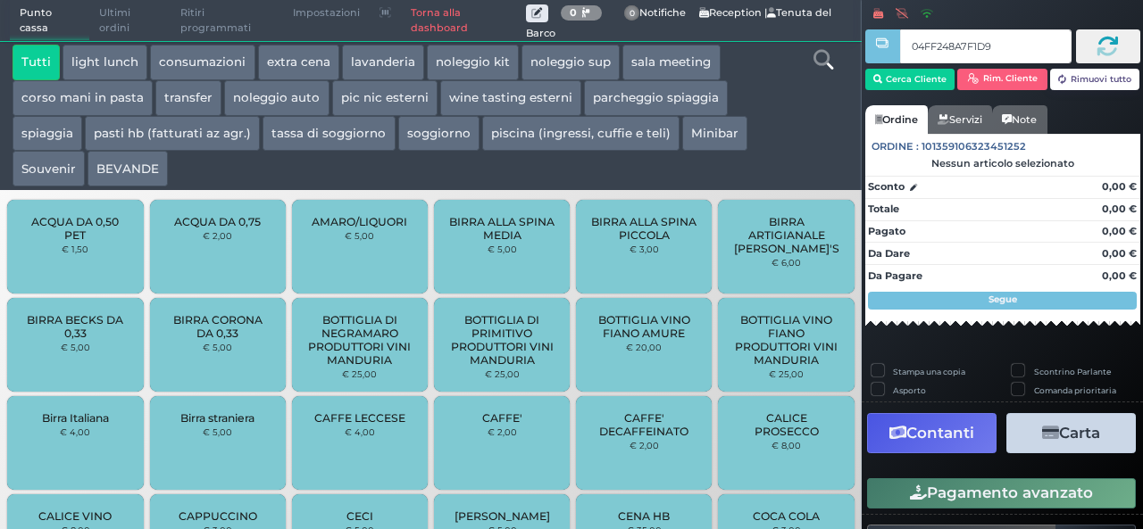
type input "04FF248A7F1D94"
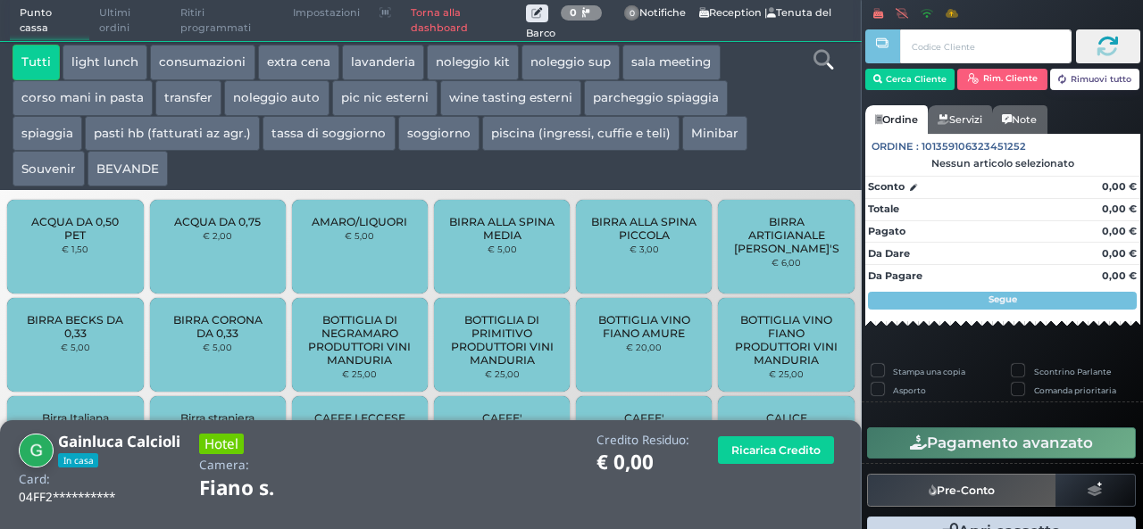
click at [302, 63] on button "extra cena" at bounding box center [298, 63] width 81 height 36
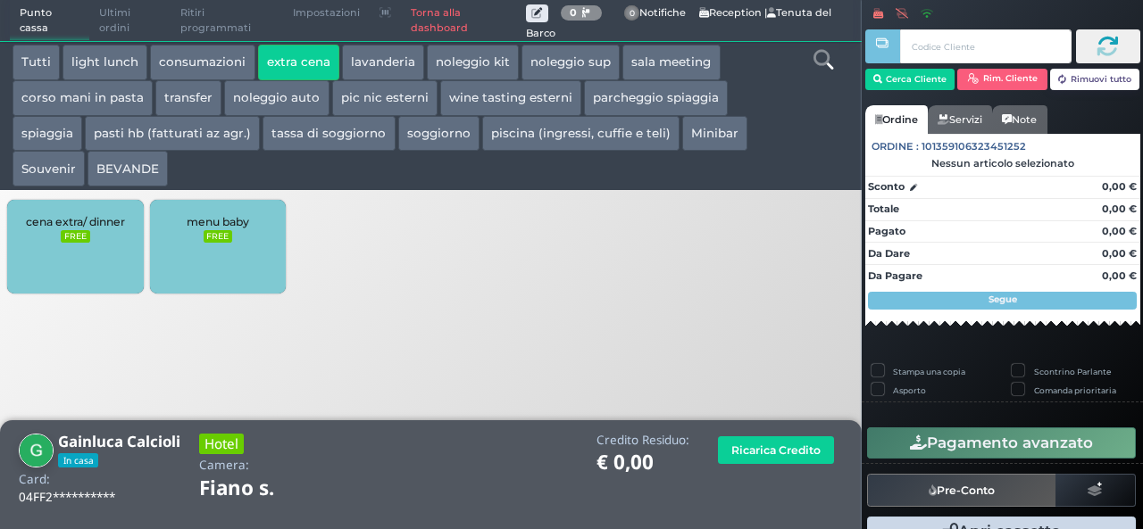
click at [103, 258] on div "cena extra/ dinner FREE" at bounding box center [75, 247] width 136 height 94
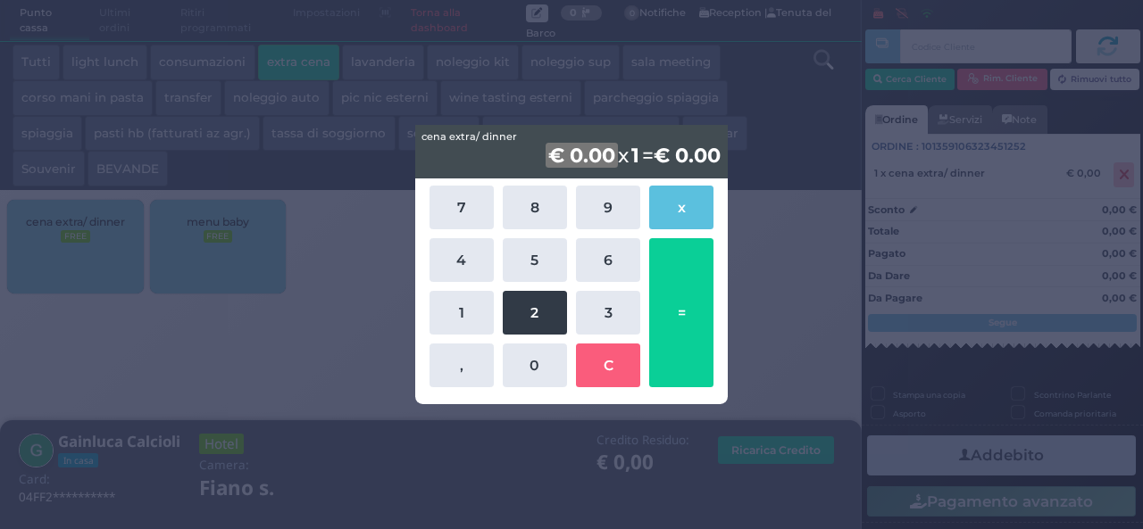
click at [557, 318] on button "2" at bounding box center [535, 313] width 64 height 44
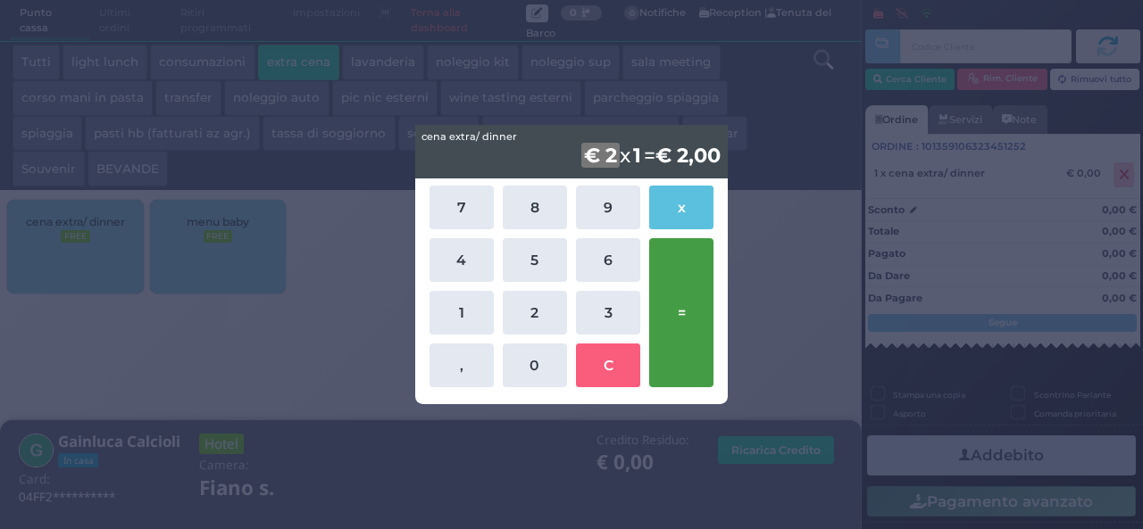
click at [673, 347] on button "=" at bounding box center [681, 312] width 64 height 149
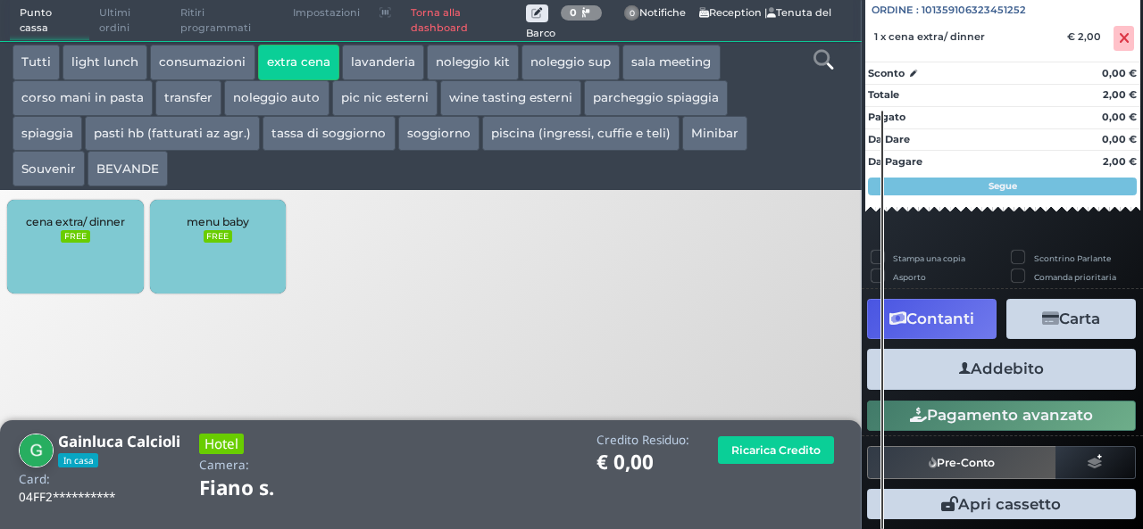
scroll to position [197, 0]
click at [1027, 374] on button "Addebito" at bounding box center [1001, 369] width 269 height 40
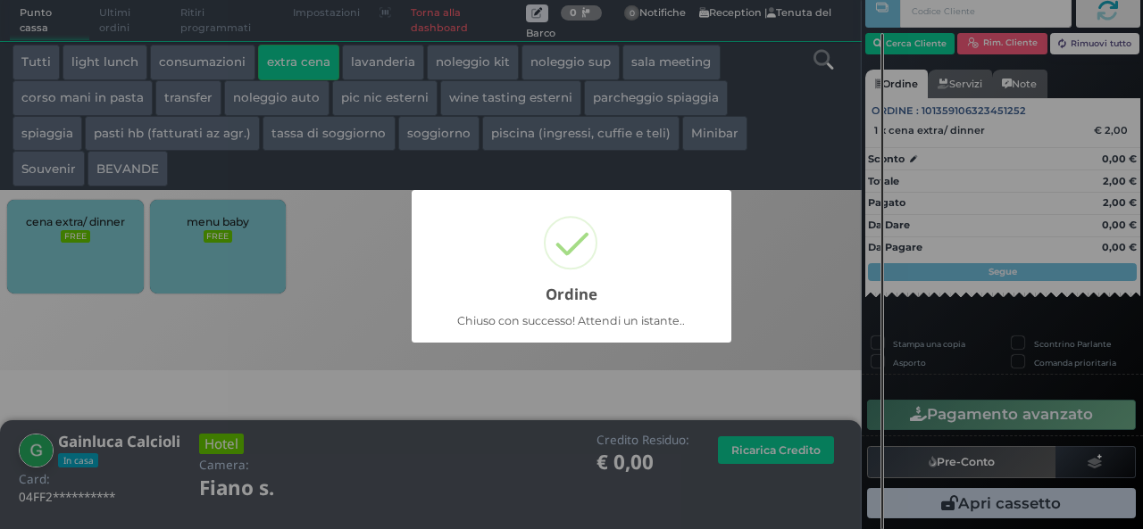
scroll to position [51, 0]
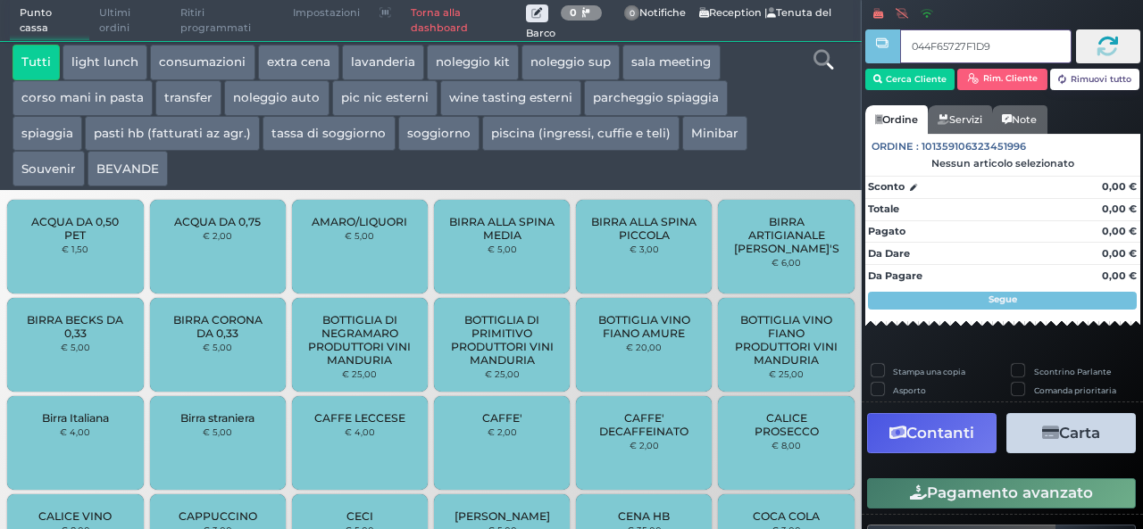
type input "044F65727F1D91"
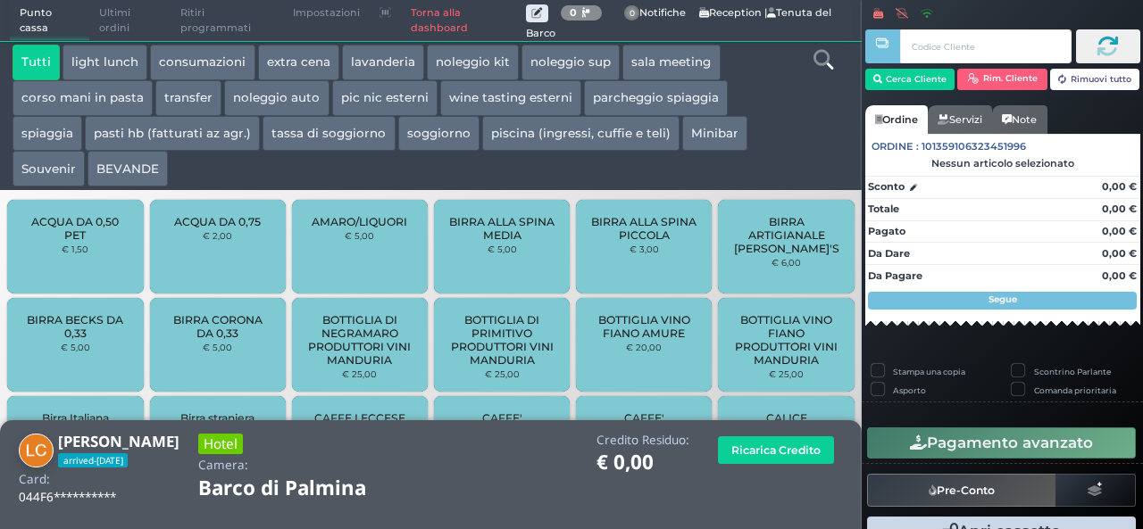
click at [300, 71] on button "extra cena" at bounding box center [298, 63] width 81 height 36
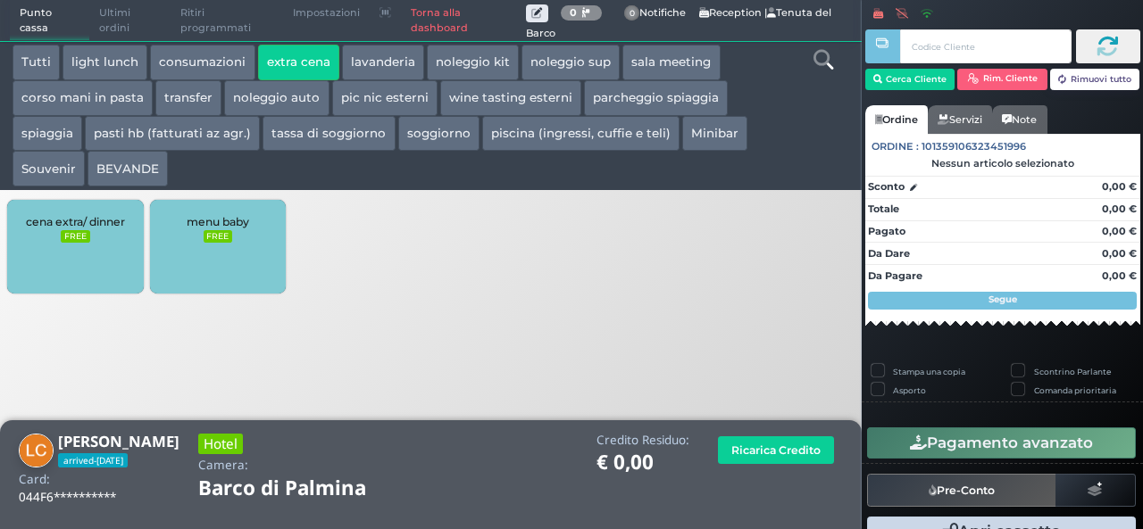
click at [87, 249] on div "cena extra/ dinner FREE" at bounding box center [75, 247] width 136 height 94
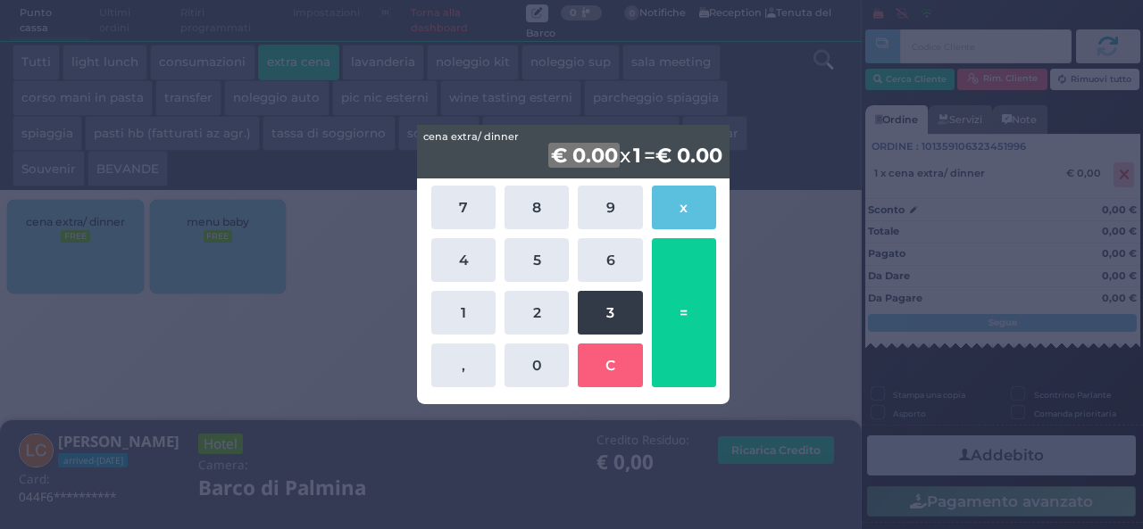
click at [624, 315] on button "3" at bounding box center [610, 313] width 64 height 44
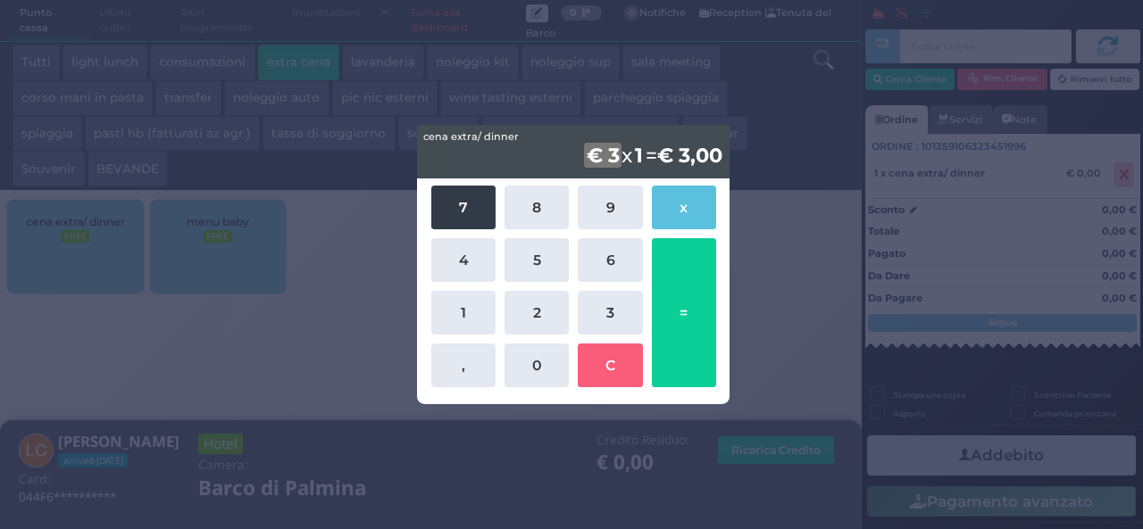
click at [461, 223] on button "7" at bounding box center [463, 208] width 64 height 44
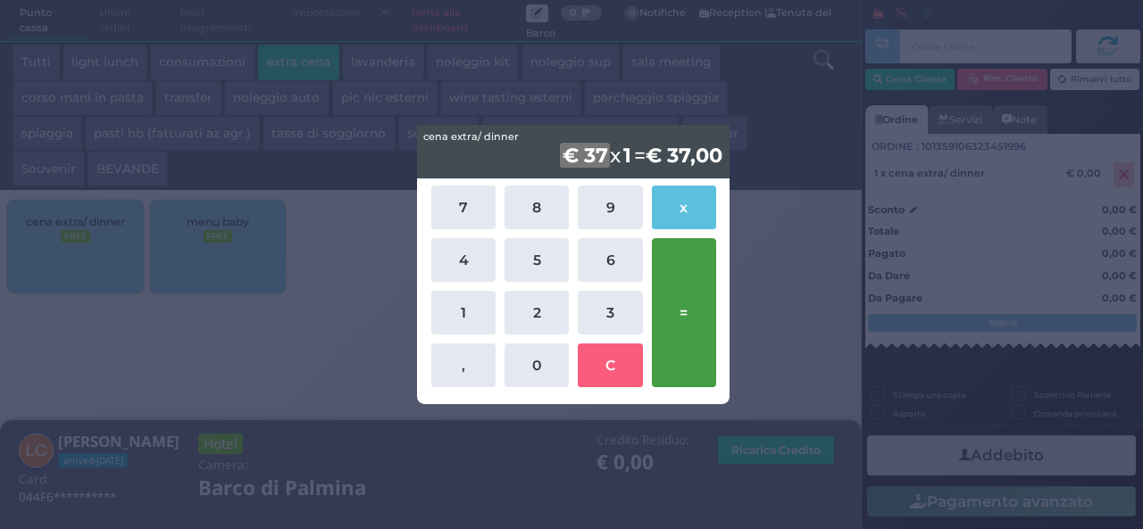
click at [677, 303] on button "=" at bounding box center [684, 312] width 64 height 149
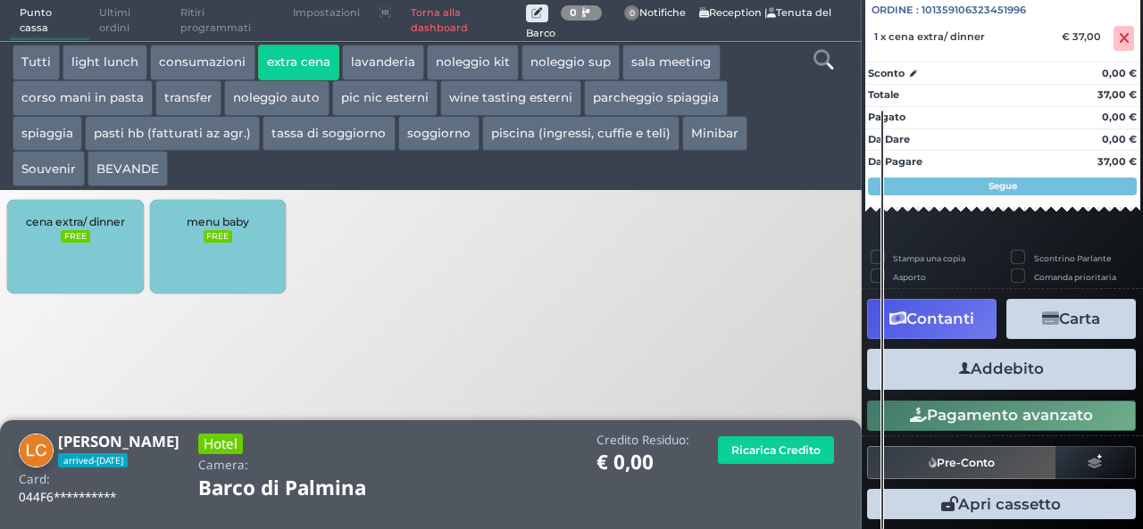
scroll to position [197, 0]
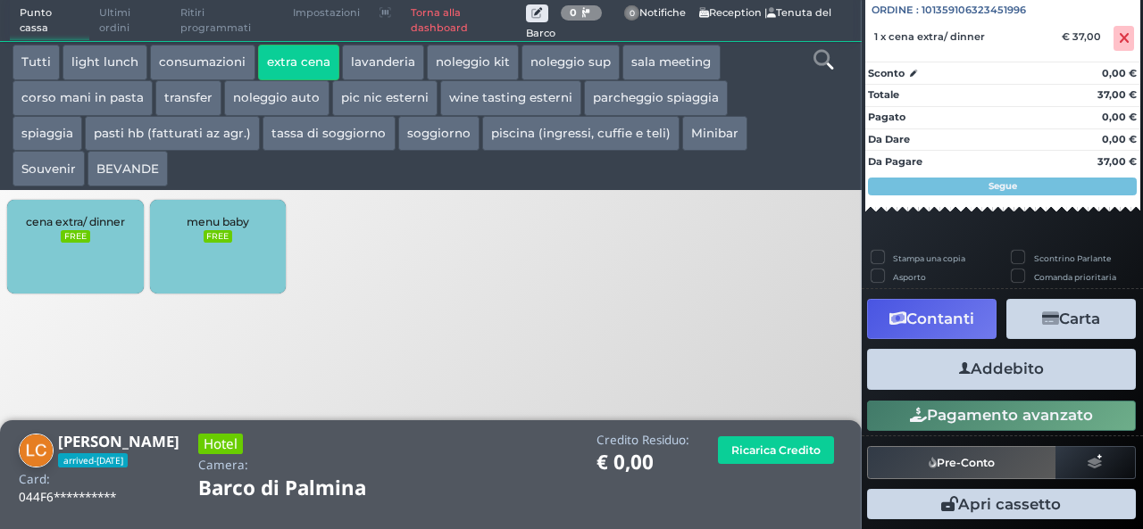
click at [1008, 371] on button "Addebito" at bounding box center [1001, 369] width 269 height 40
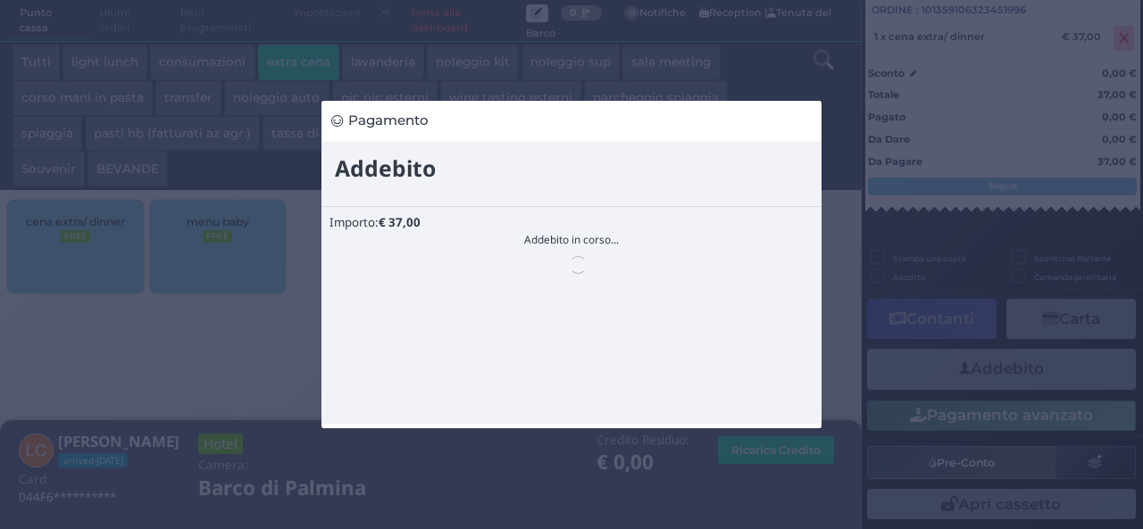
scroll to position [0, 0]
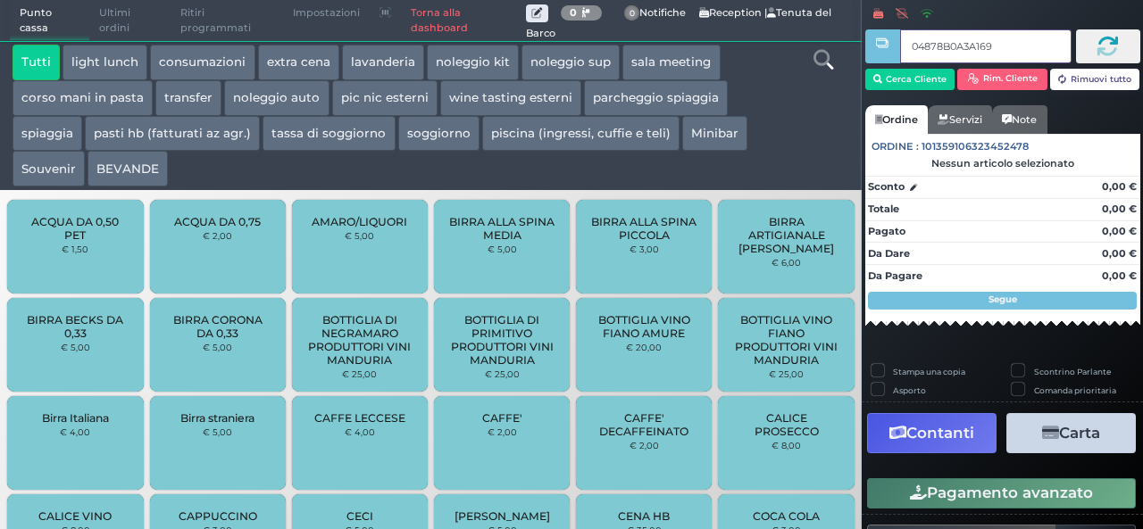
type input "04878B0A3A1695"
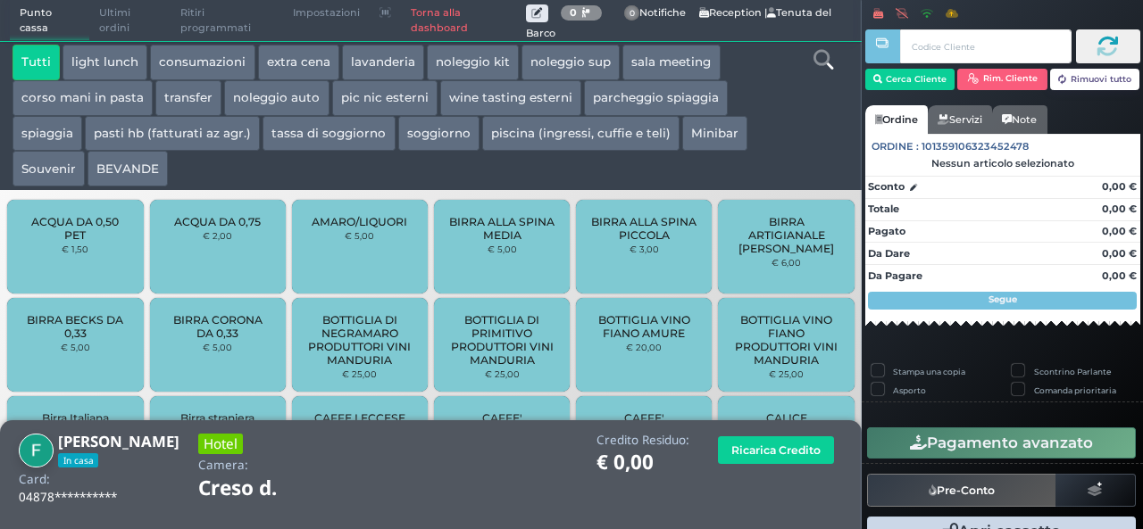
click at [306, 62] on button "extra cena" at bounding box center [298, 63] width 81 height 36
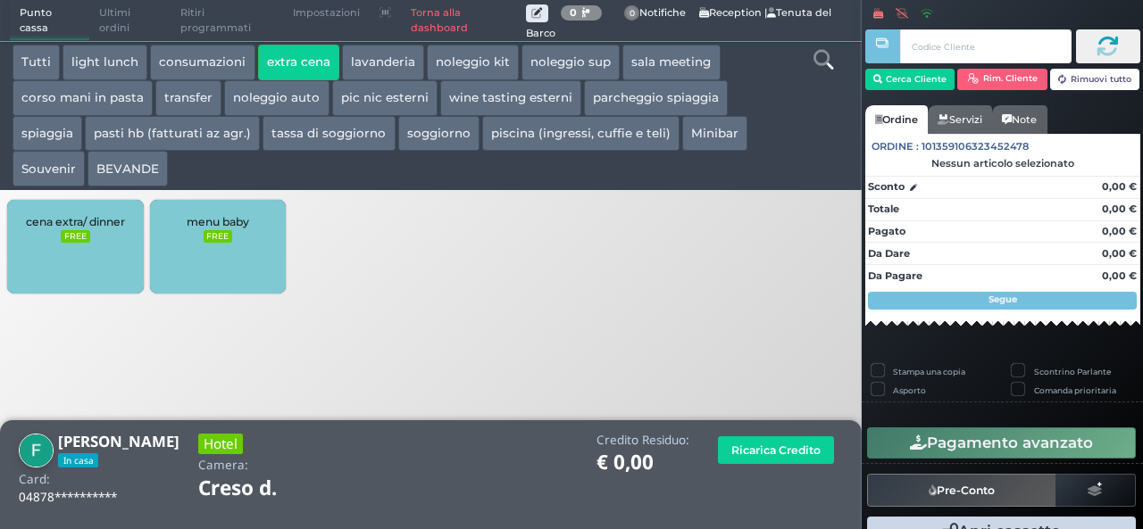
click at [61, 272] on div "cena extra/ dinner FREE" at bounding box center [75, 247] width 136 height 94
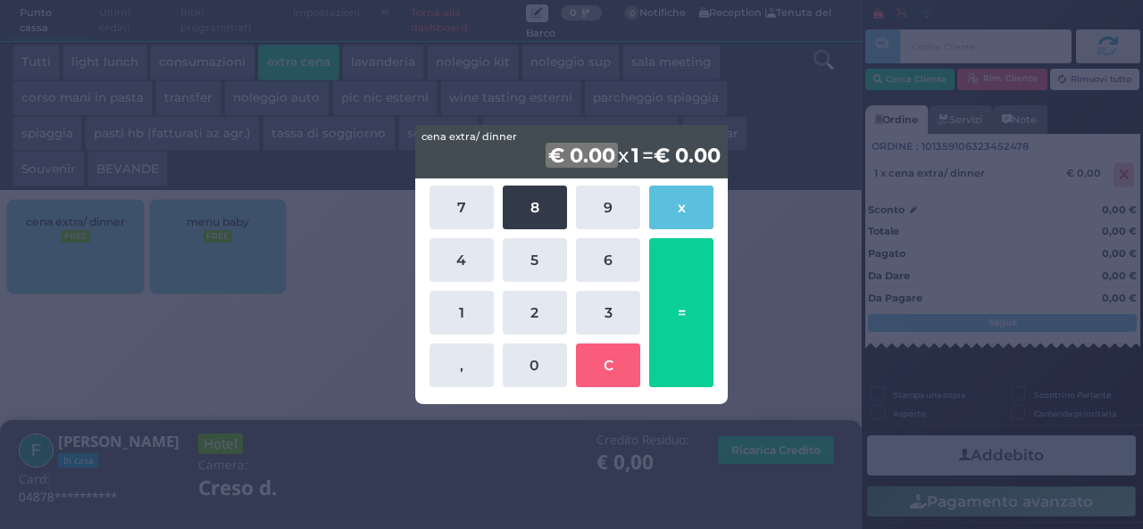
click at [535, 215] on button "8" at bounding box center [535, 208] width 64 height 44
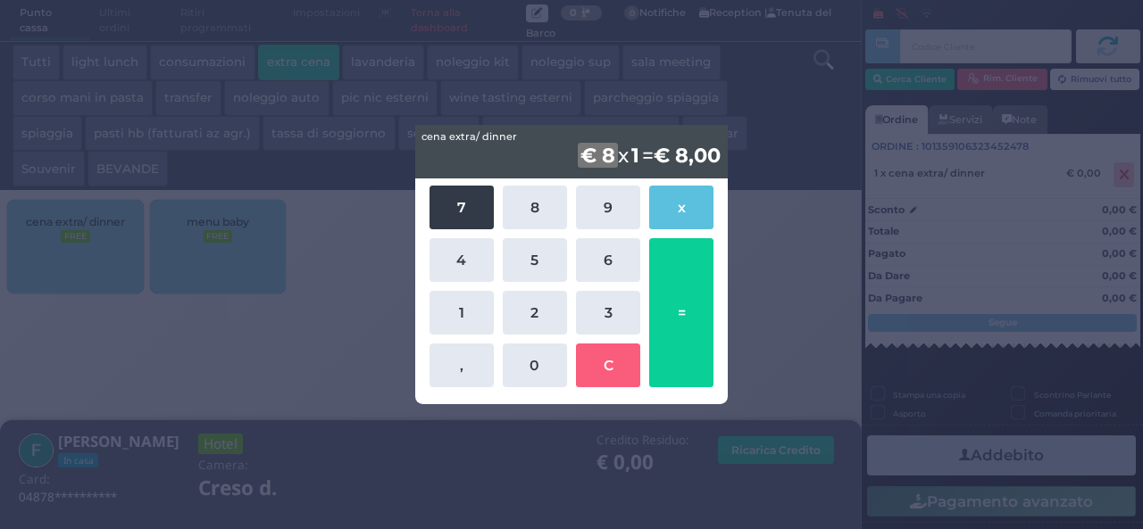
click at [457, 208] on button "7" at bounding box center [461, 208] width 64 height 44
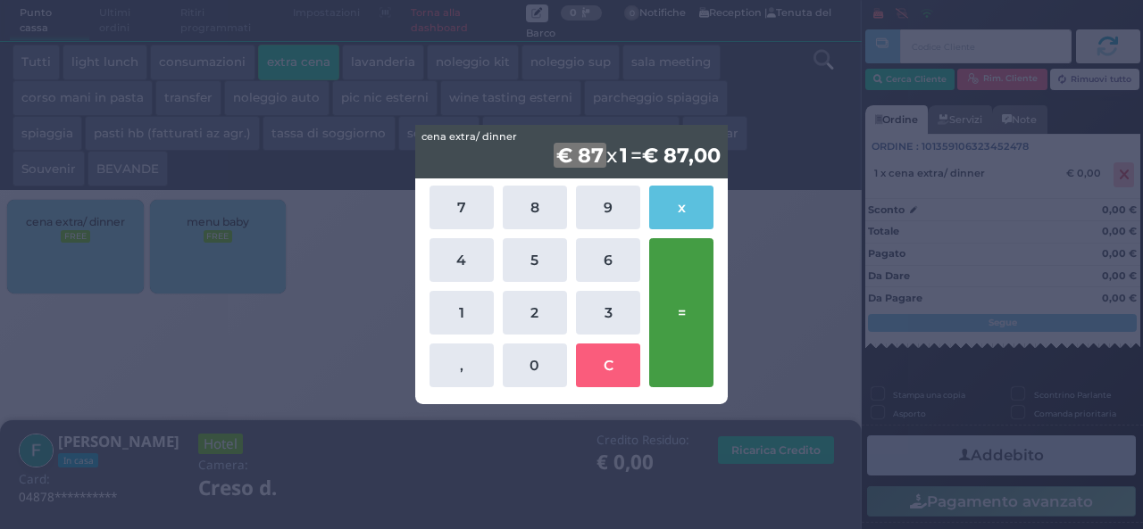
click at [695, 304] on button "=" at bounding box center [681, 312] width 64 height 149
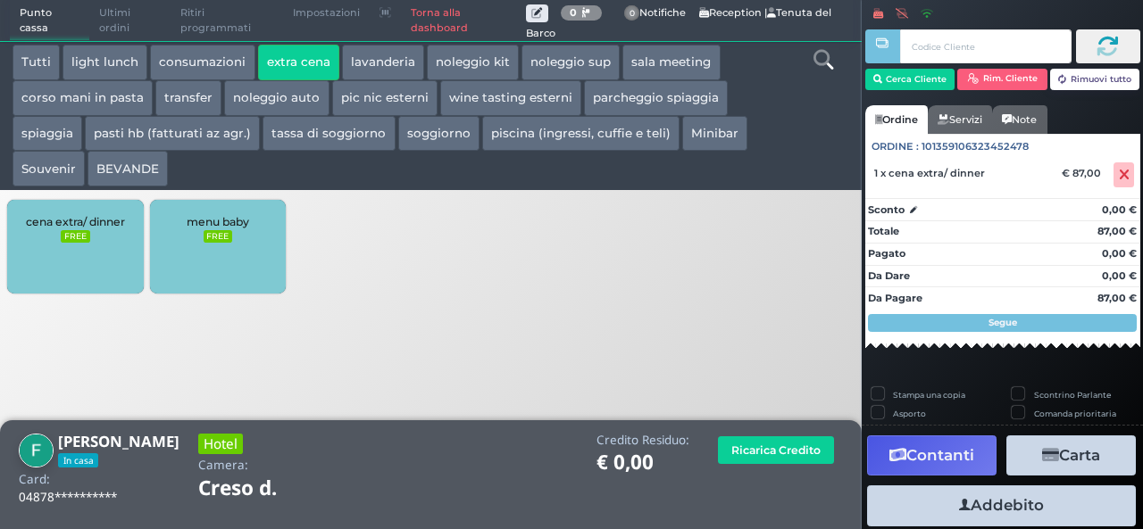
click at [662, 89] on button "parcheggio spiaggia" at bounding box center [656, 98] width 144 height 36
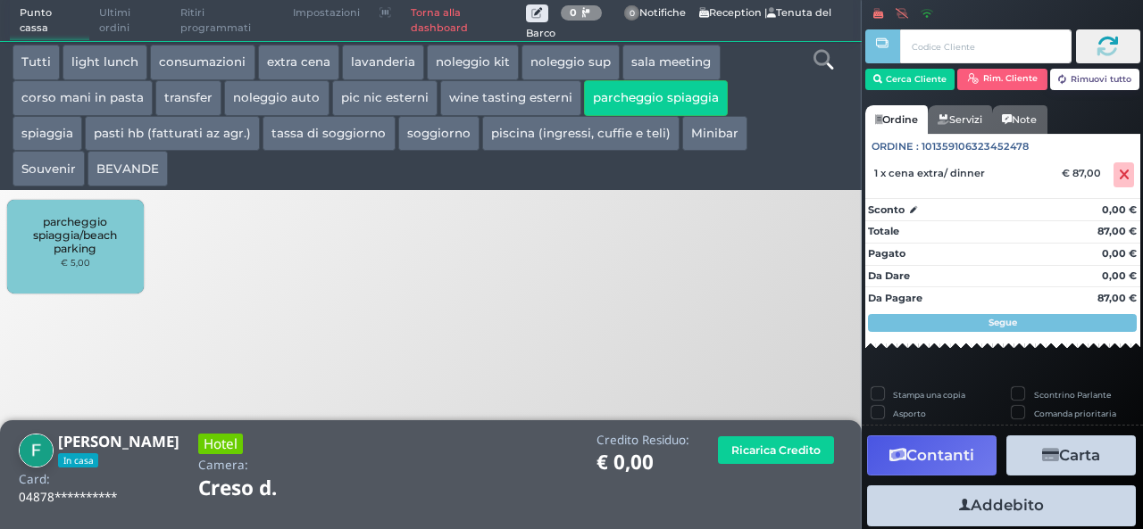
click at [77, 247] on span "parcheggio spiaggia/beach parking" at bounding box center [75, 235] width 106 height 40
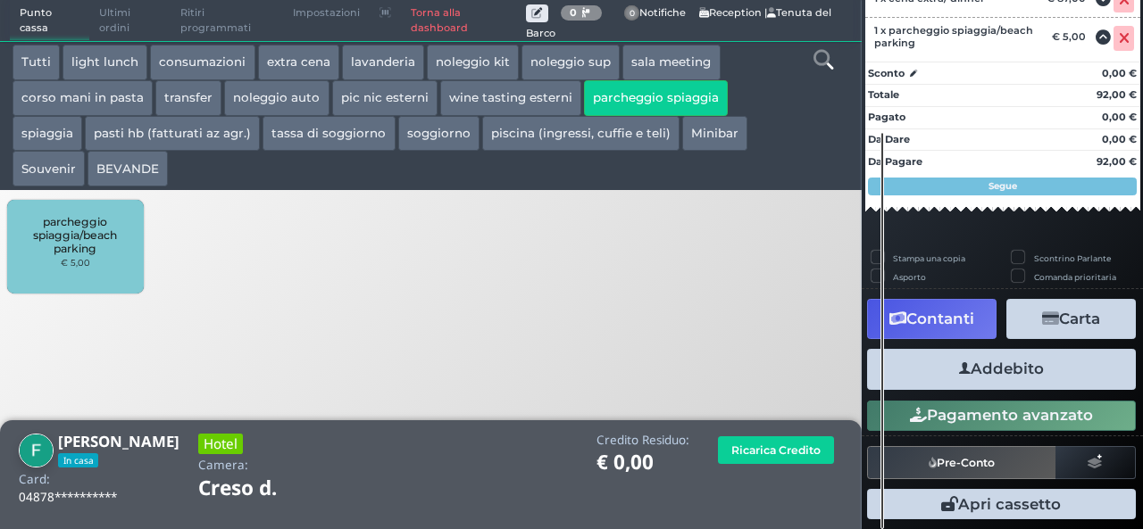
scroll to position [252, 0]
click at [1022, 363] on button "Addebito" at bounding box center [1001, 369] width 269 height 40
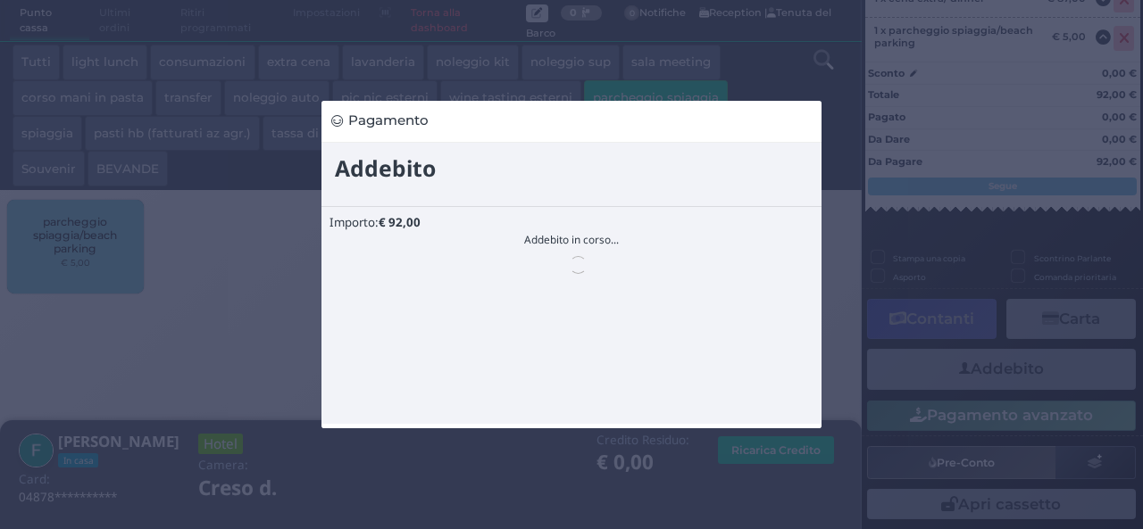
scroll to position [0, 0]
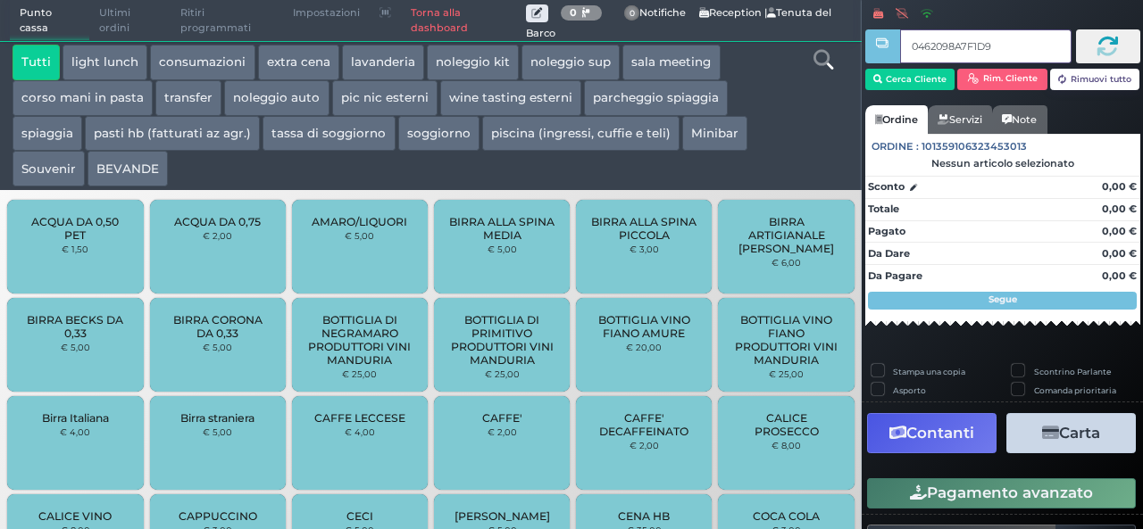
type input "0462098A7F1D95"
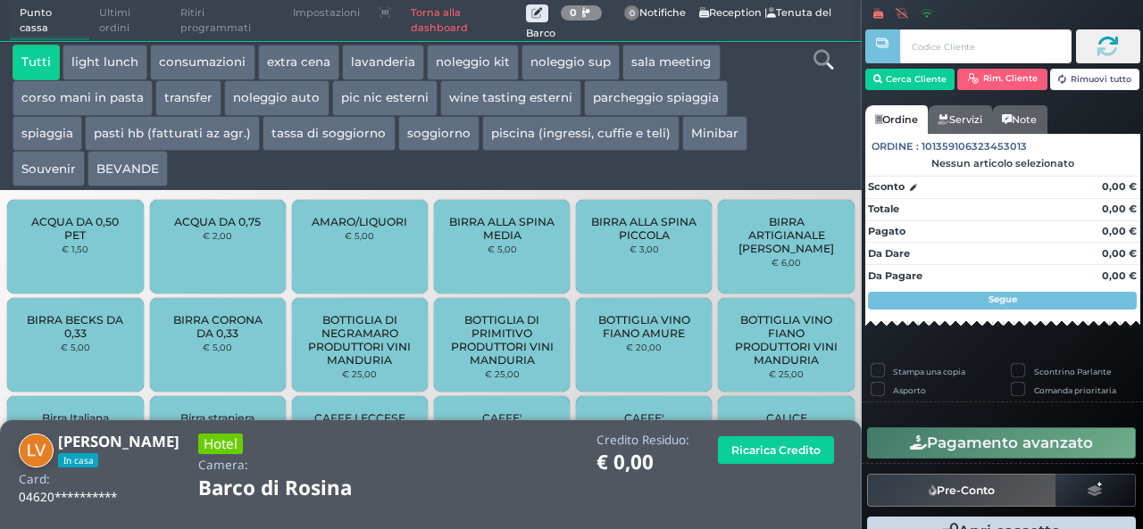
click at [299, 53] on button "extra cena" at bounding box center [298, 63] width 81 height 36
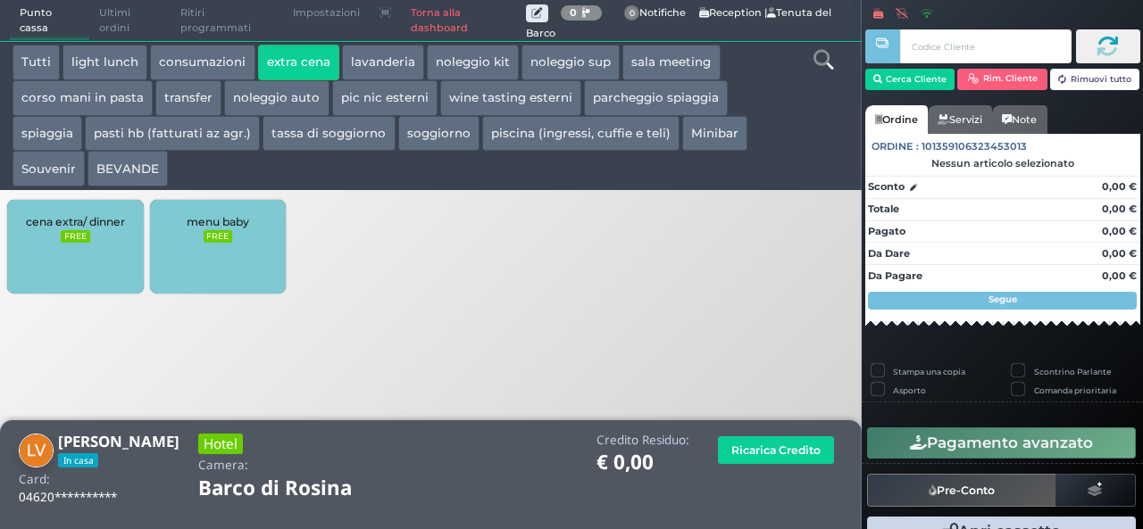
click at [59, 226] on span "cena extra/ dinner" at bounding box center [75, 221] width 99 height 13
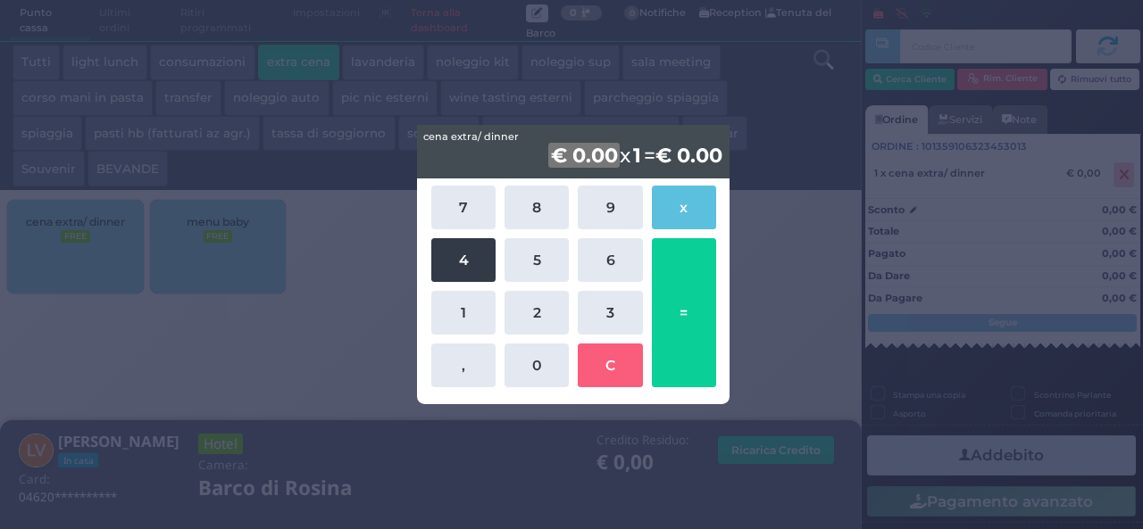
click at [454, 274] on button "4" at bounding box center [463, 260] width 64 height 44
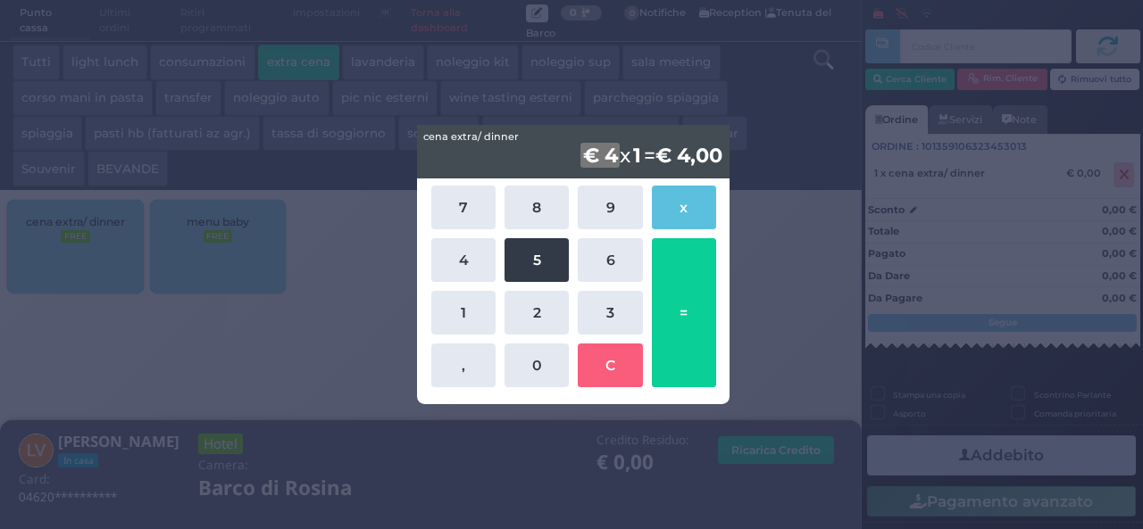
click at [539, 263] on button "5" at bounding box center [536, 260] width 64 height 44
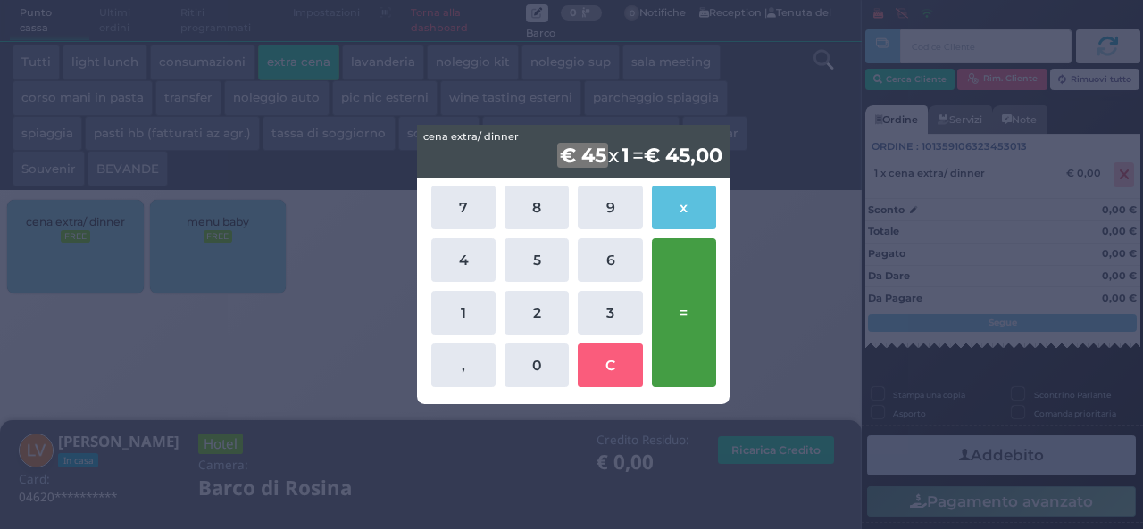
click at [684, 313] on button "=" at bounding box center [684, 312] width 64 height 149
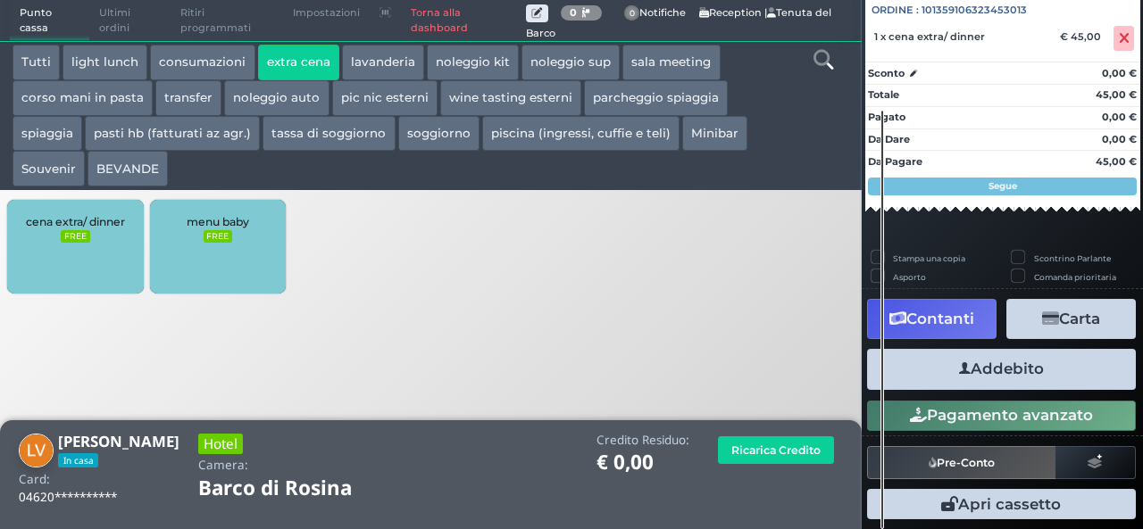
scroll to position [197, 0]
click at [1003, 383] on button "Addebito" at bounding box center [1001, 369] width 269 height 40
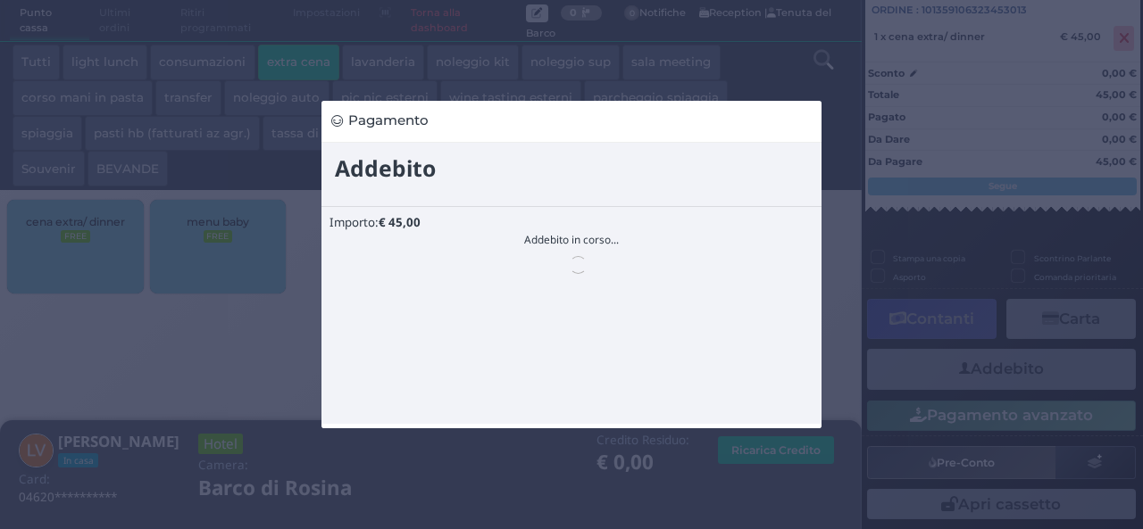
scroll to position [0, 0]
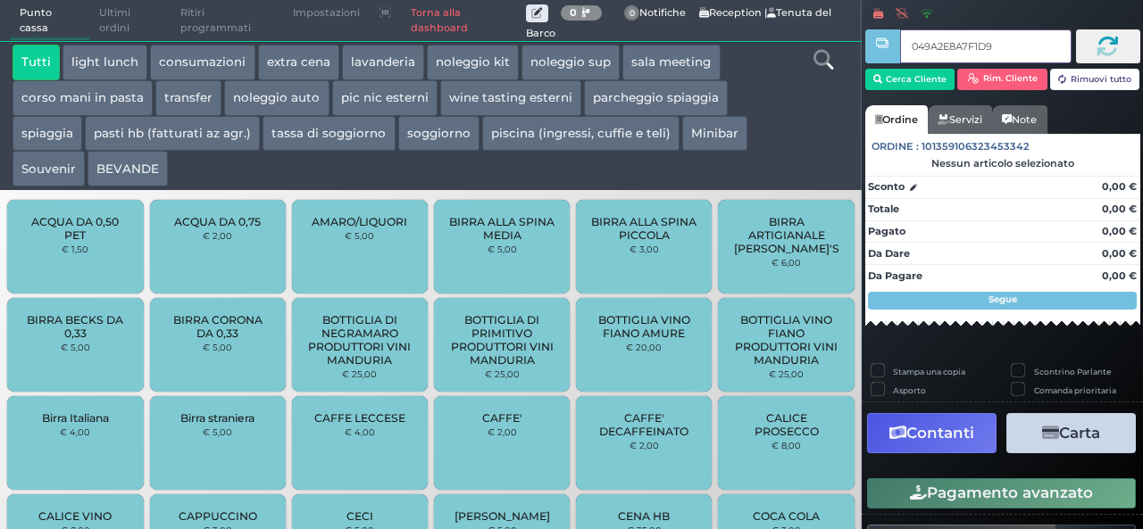
type input "049A2E8A7F1D94"
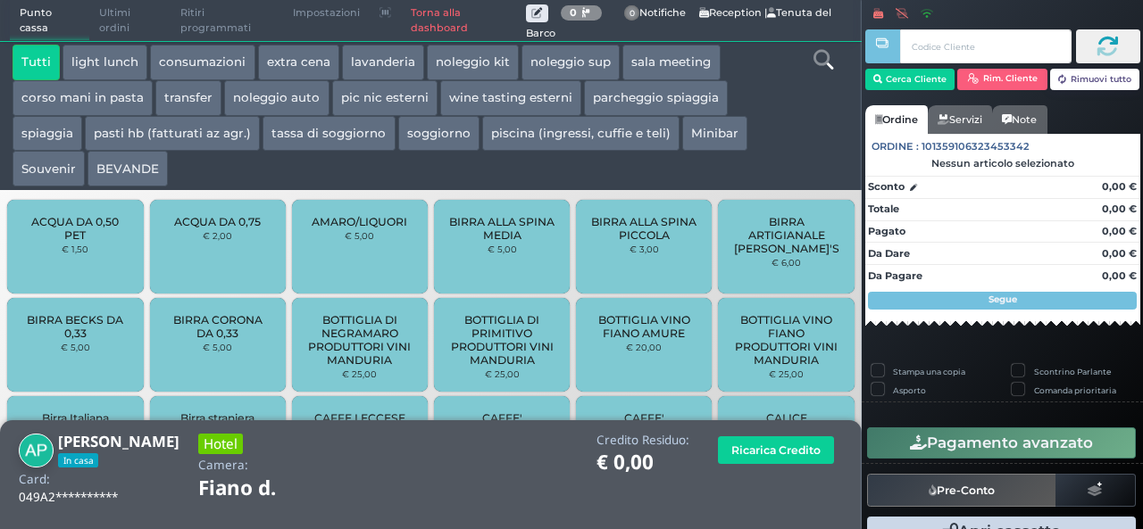
click at [299, 61] on button "extra cena" at bounding box center [298, 63] width 81 height 36
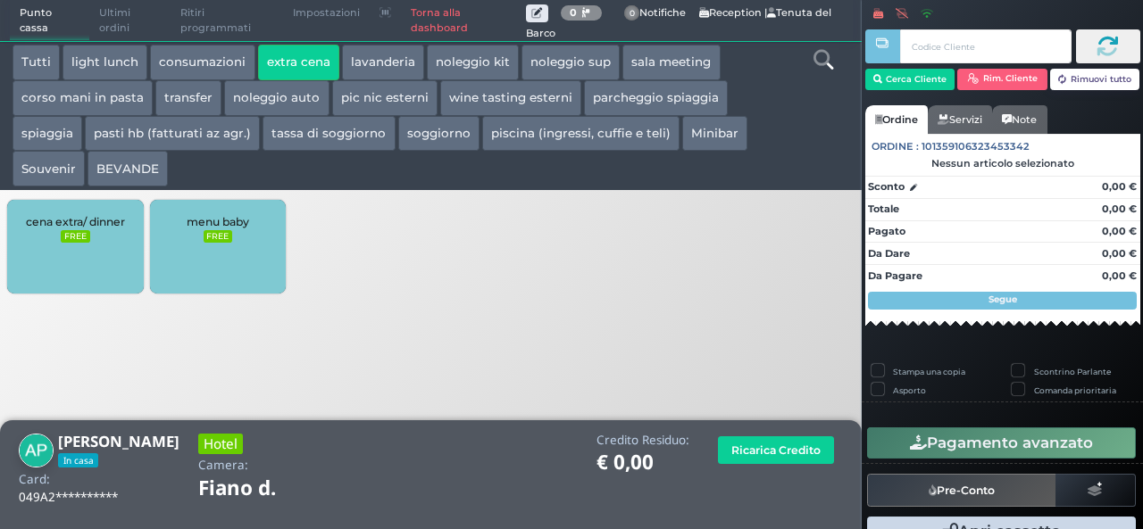
click at [107, 267] on div "cena extra/ dinner FREE" at bounding box center [75, 247] width 136 height 94
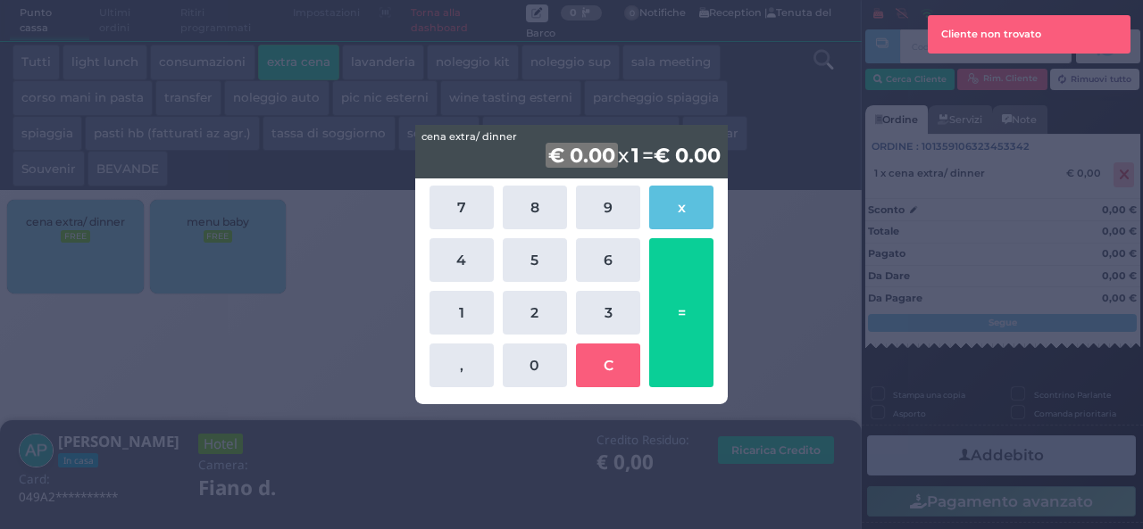
click at [618, 201] on button "9" at bounding box center [608, 208] width 64 height 44
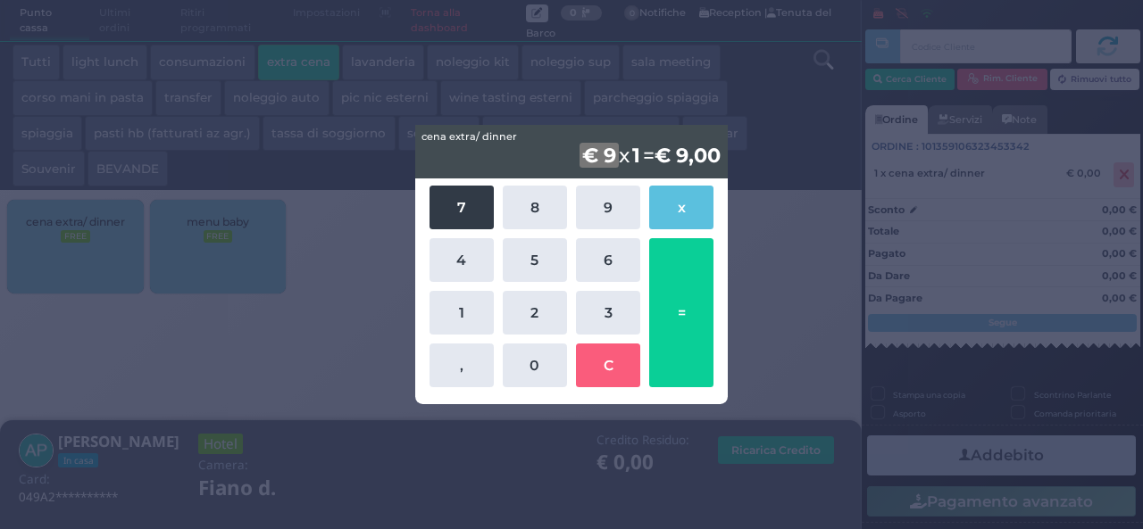
click at [451, 220] on button "7" at bounding box center [461, 208] width 64 height 44
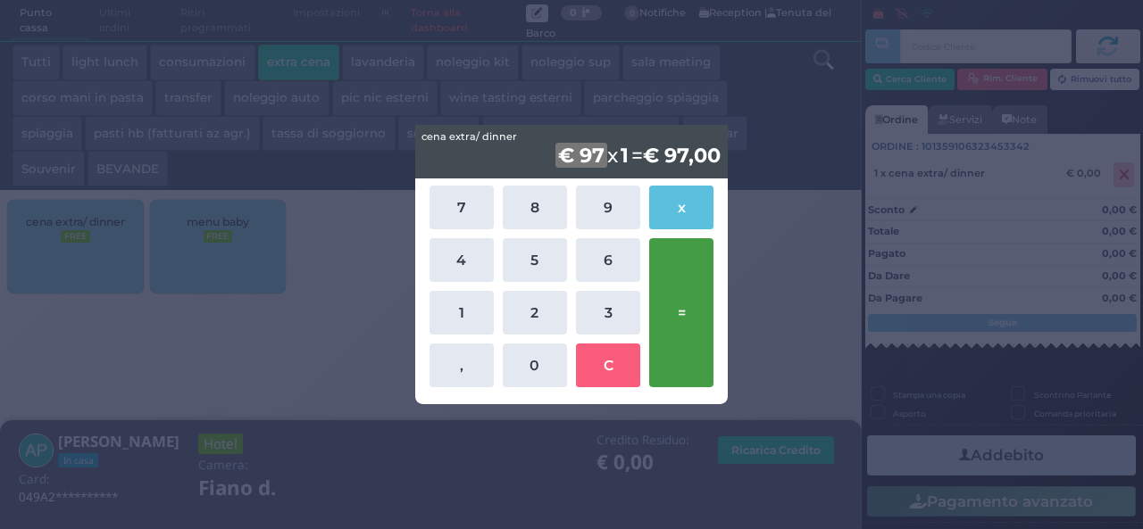
click at [689, 320] on button "=" at bounding box center [681, 312] width 64 height 149
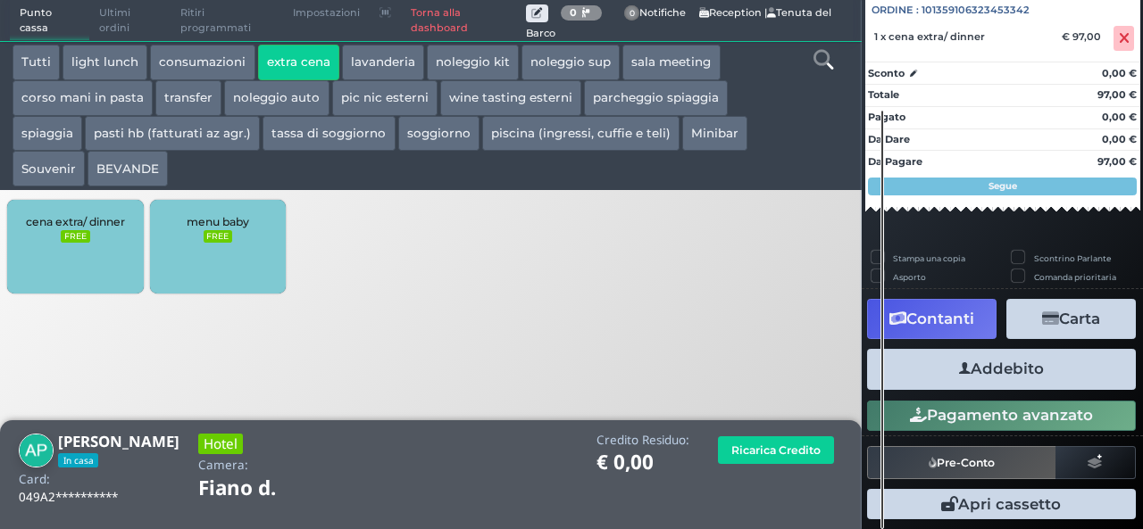
scroll to position [197, 0]
click at [1002, 374] on button "Addebito" at bounding box center [1001, 369] width 269 height 40
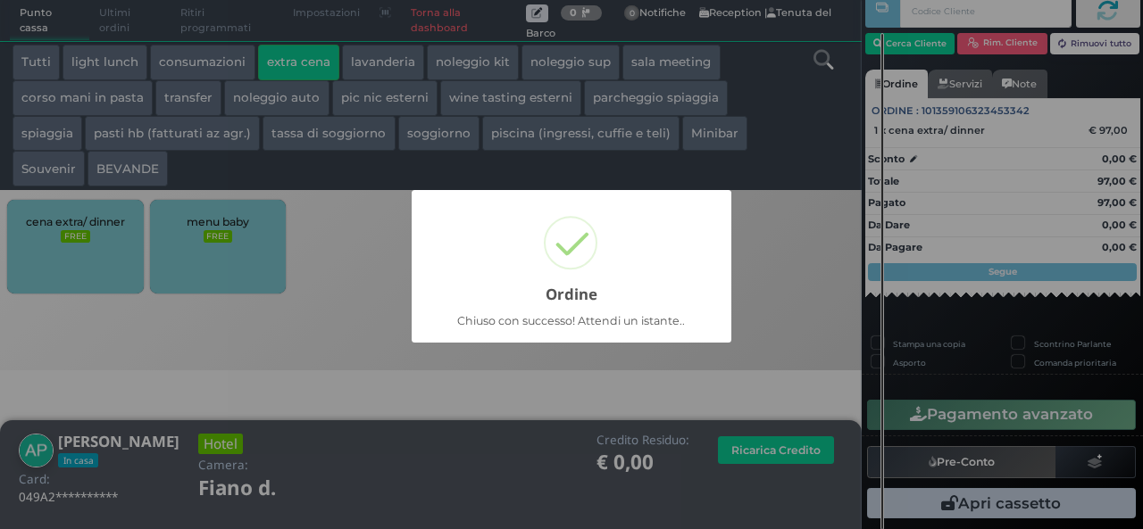
scroll to position [51, 0]
